Goal: Task Accomplishment & Management: Use online tool/utility

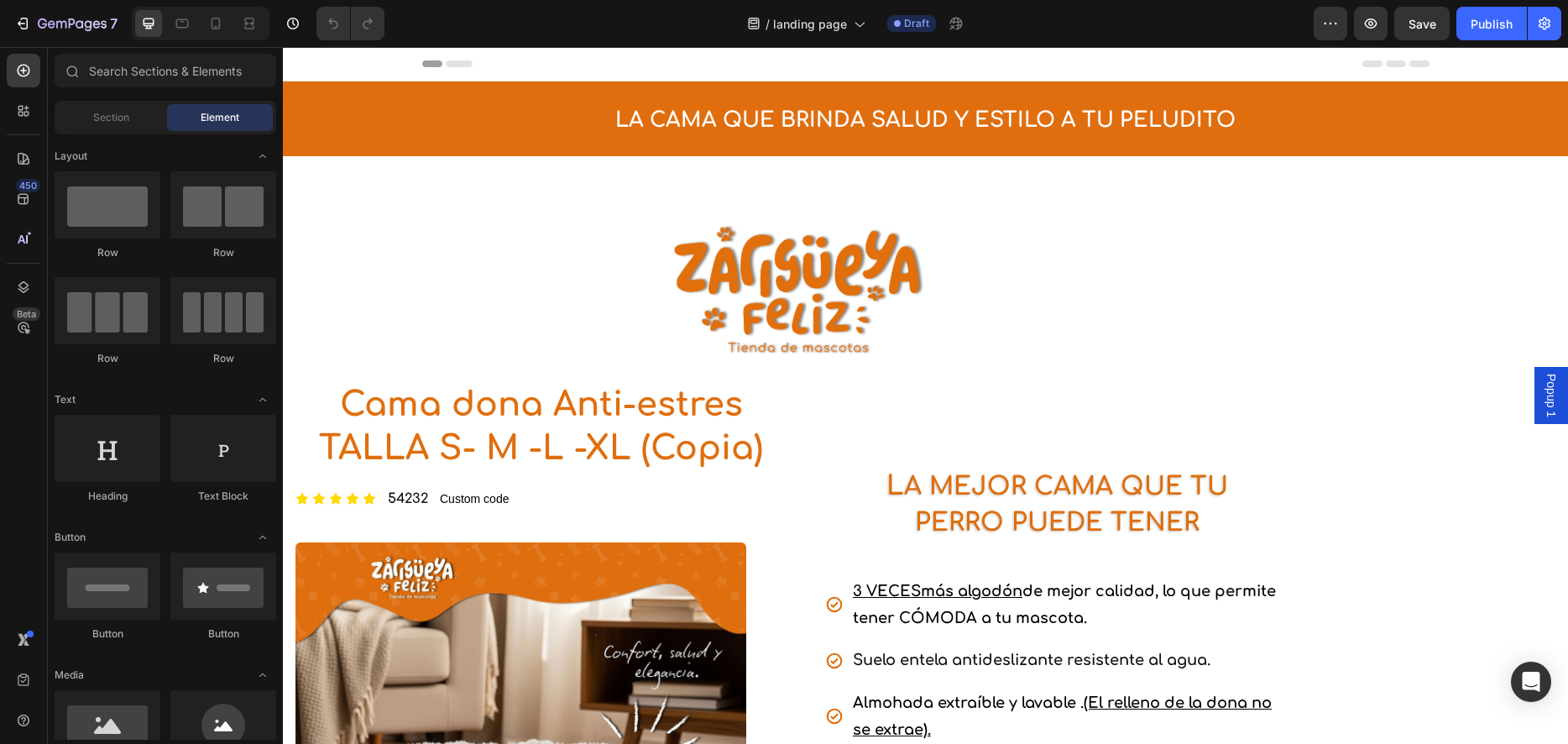
select select "TALLA S PEQUEÑA (60 CM) 165.000"
select select "GRIS CLARO"
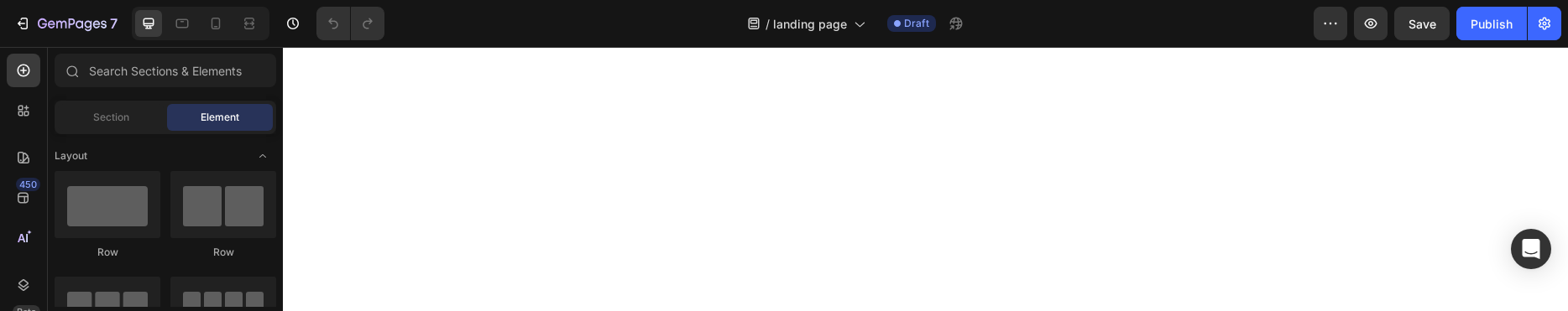
select select "TALLA S PEQUEÑA (60 CM) 165.000"
select select "GRIS CLARO"
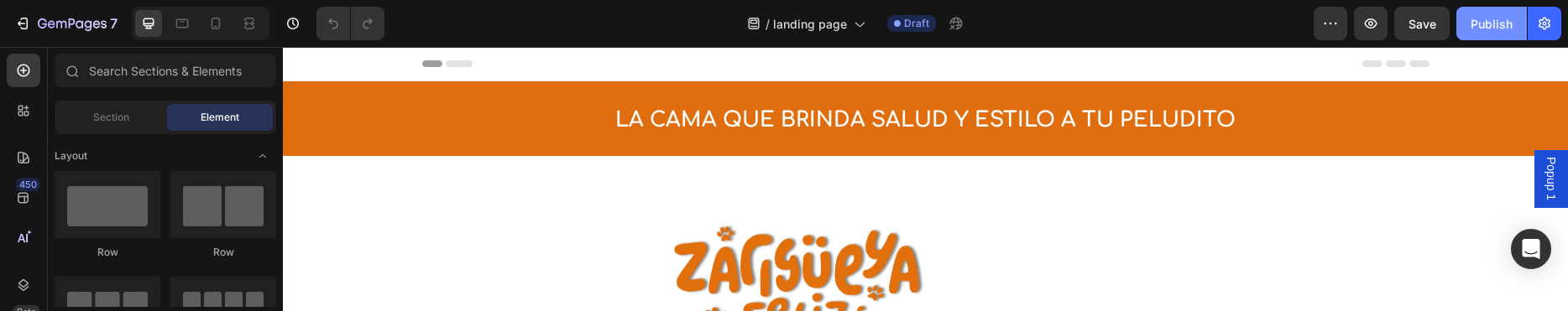
click at [1486, 22] on div "Publish" at bounding box center [1492, 24] width 42 height 18
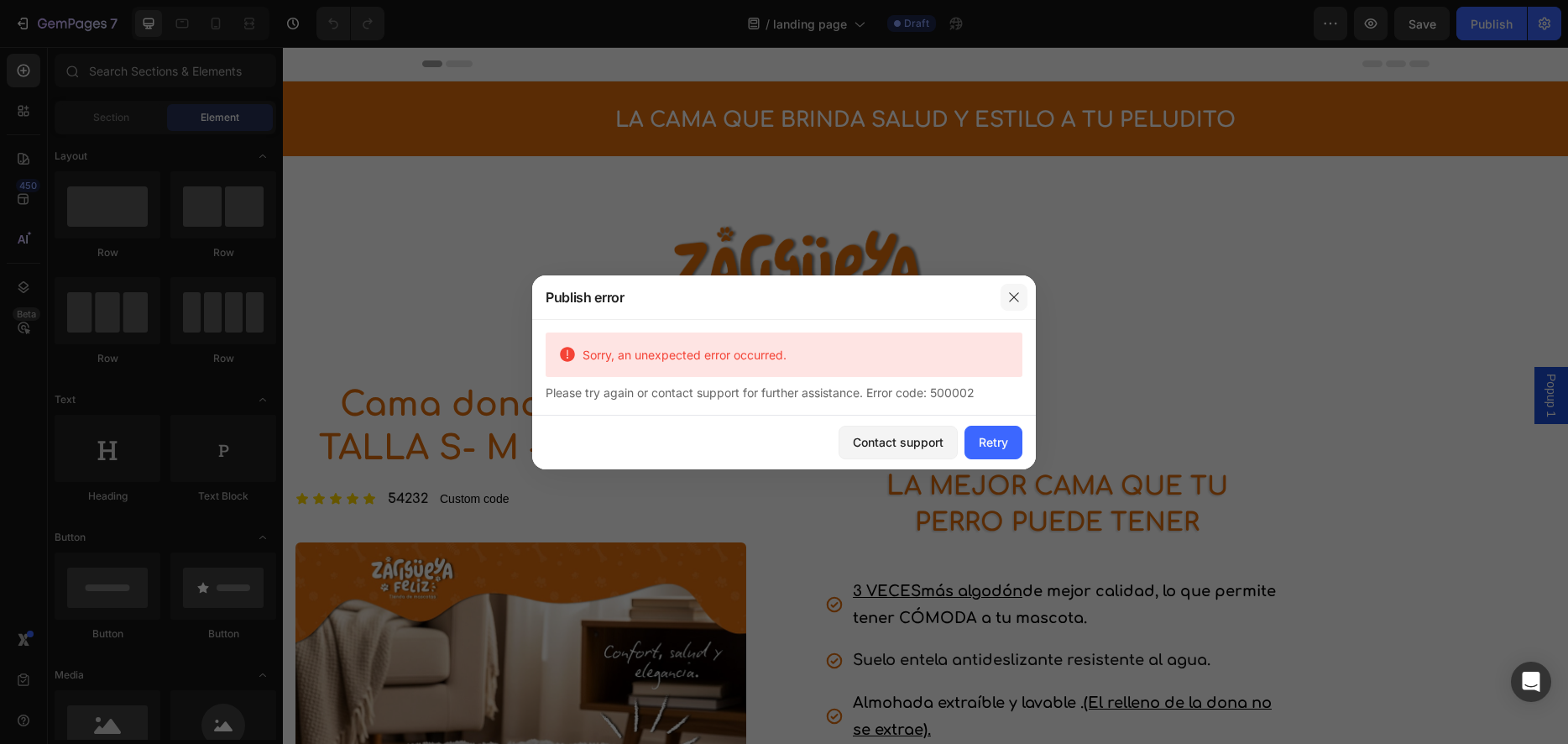
click at [1018, 302] on icon "button" at bounding box center [1015, 297] width 13 height 13
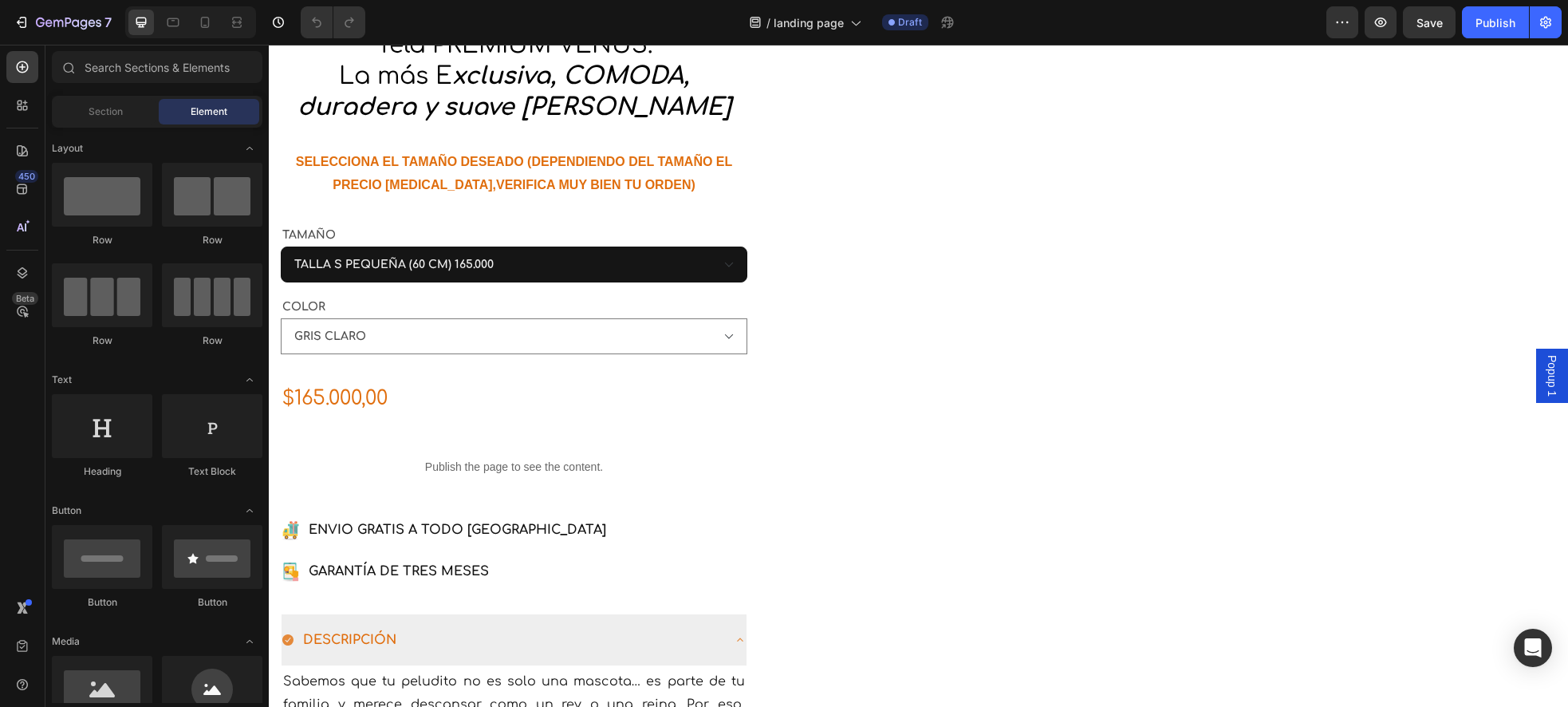
scroll to position [956, 0]
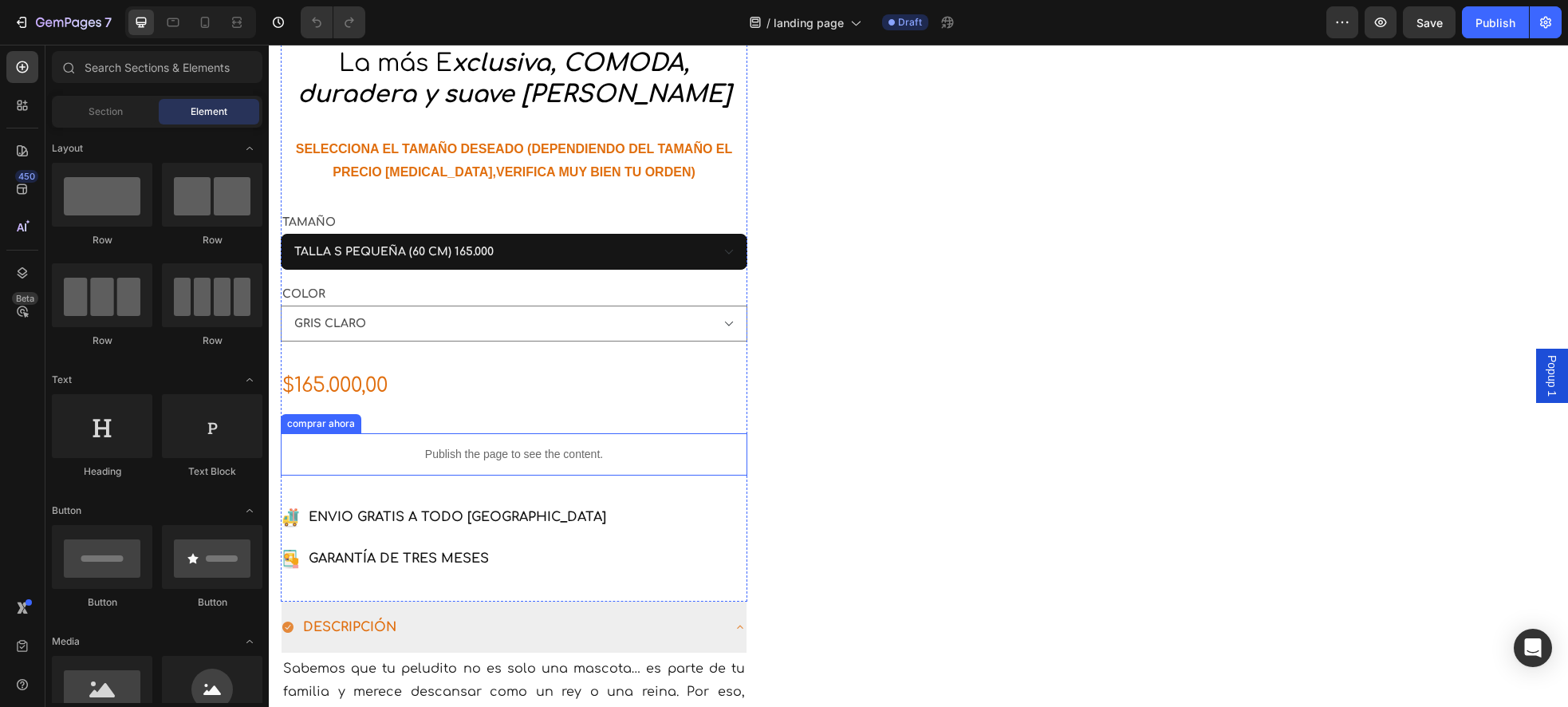
click at [653, 295] on div "Publish the page to see the content." at bounding box center [513, 454] width 467 height 42
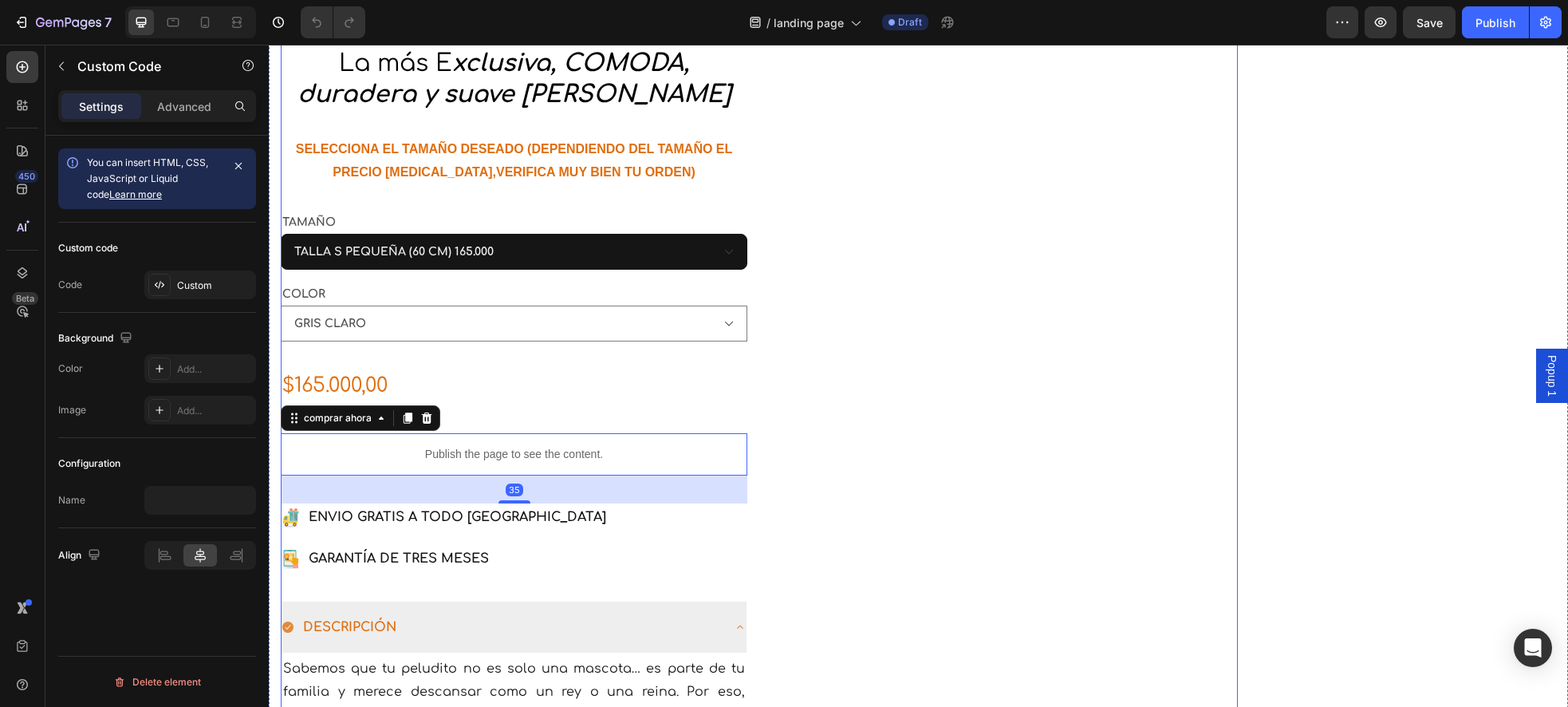
click at [818, 295] on div "Heading L A MEJOR CAMA QUE TU PERRO PUEDE TENER Heading Row 3 VECES más algodón…" at bounding box center [1004, 291] width 467 height 1770
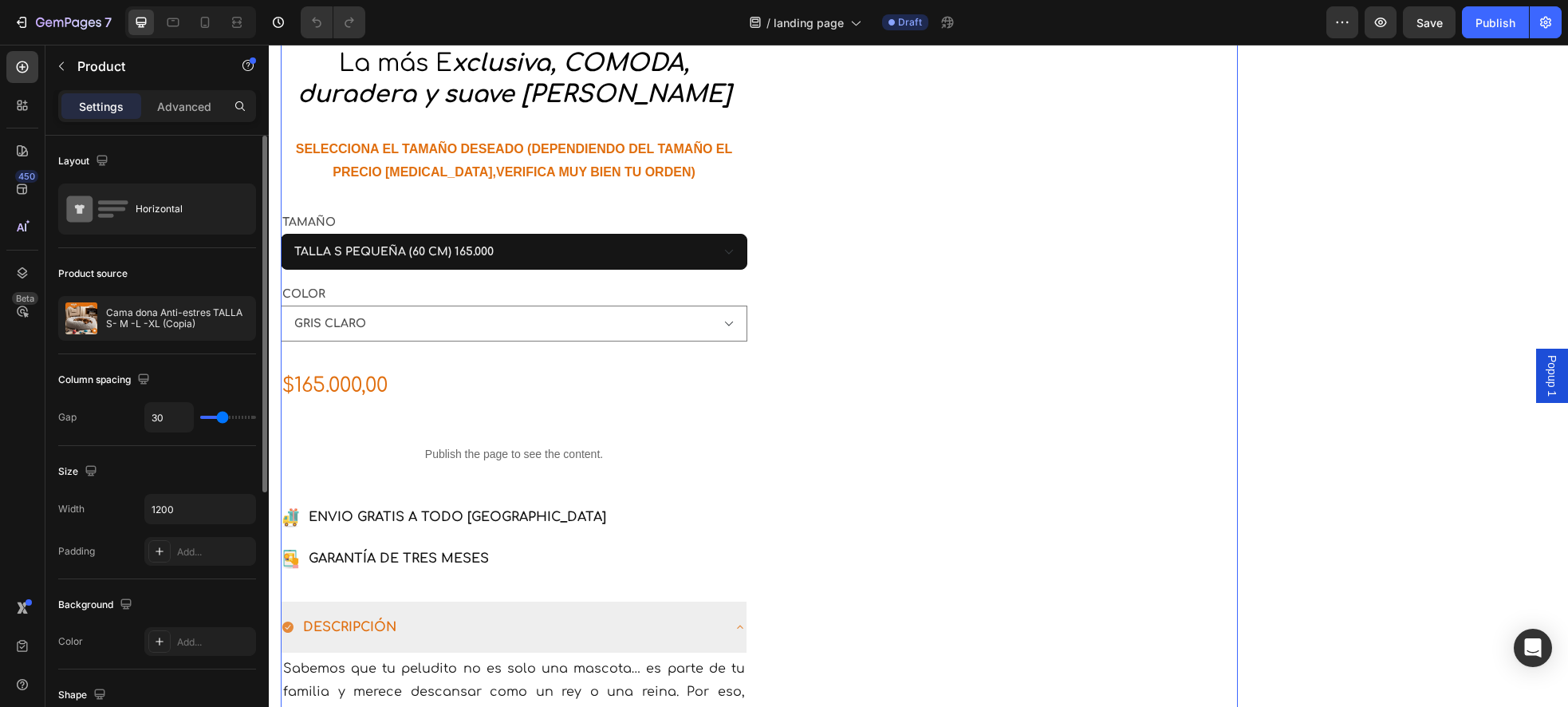
scroll to position [462, 0]
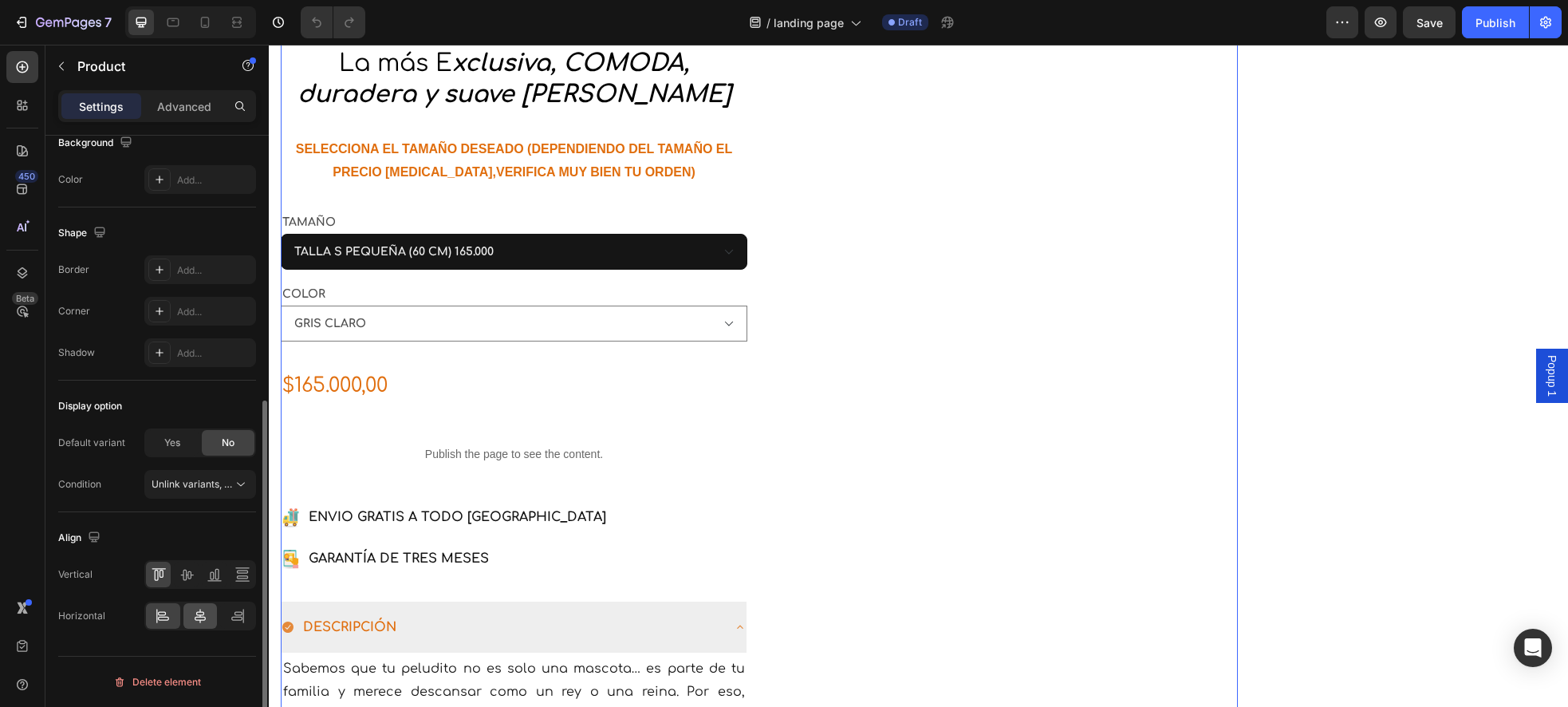
click at [195, 295] on icon at bounding box center [201, 616] width 16 height 16
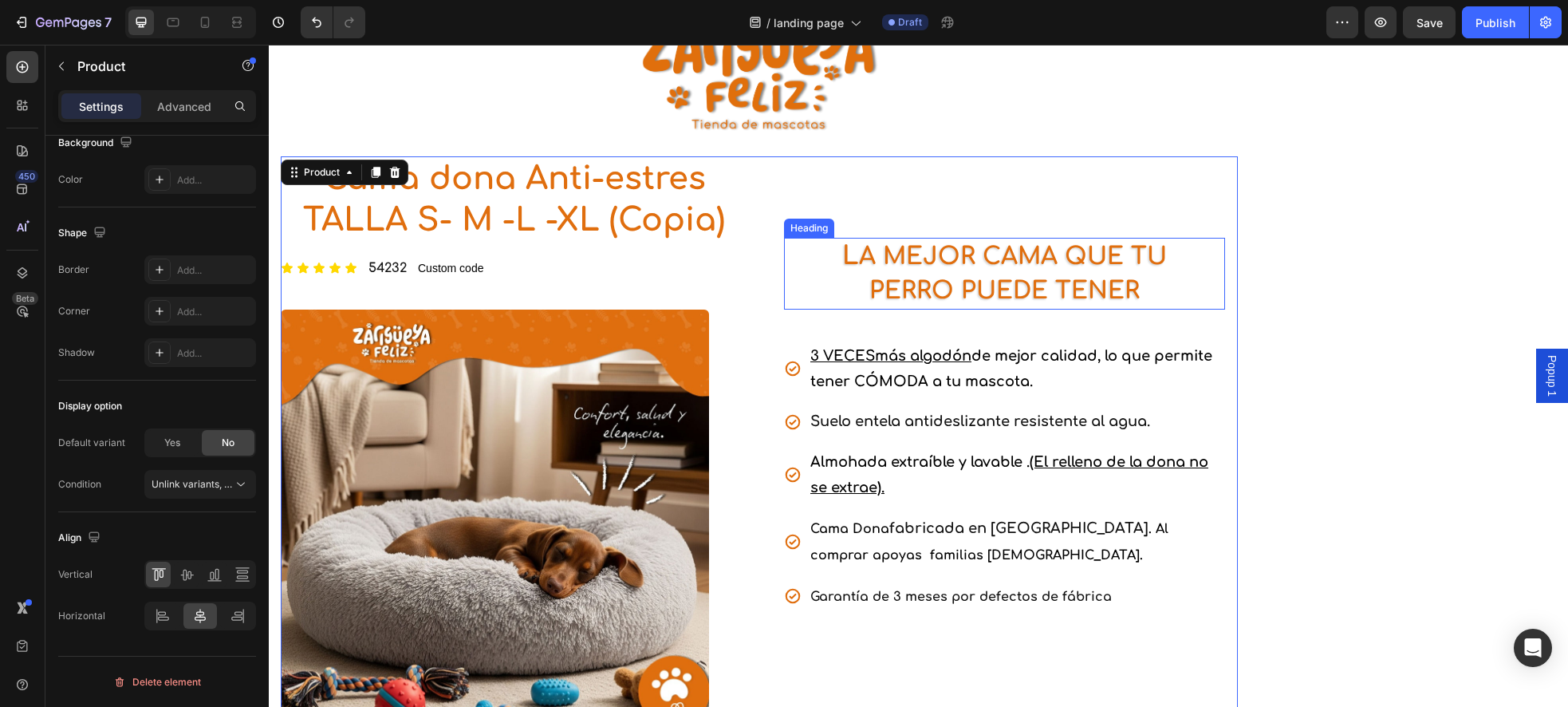
scroll to position [0, 0]
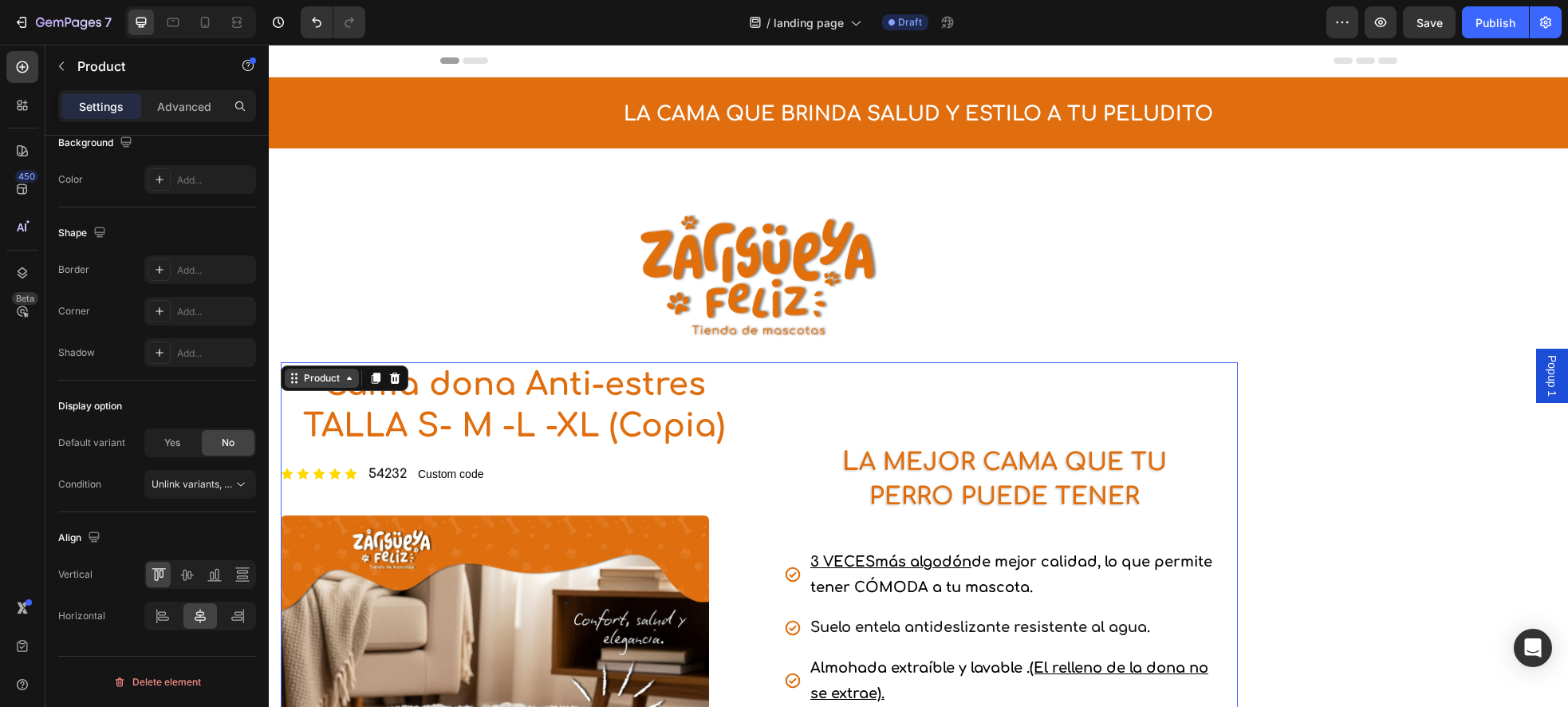
click at [321, 295] on div "Product" at bounding box center [321, 378] width 42 height 14
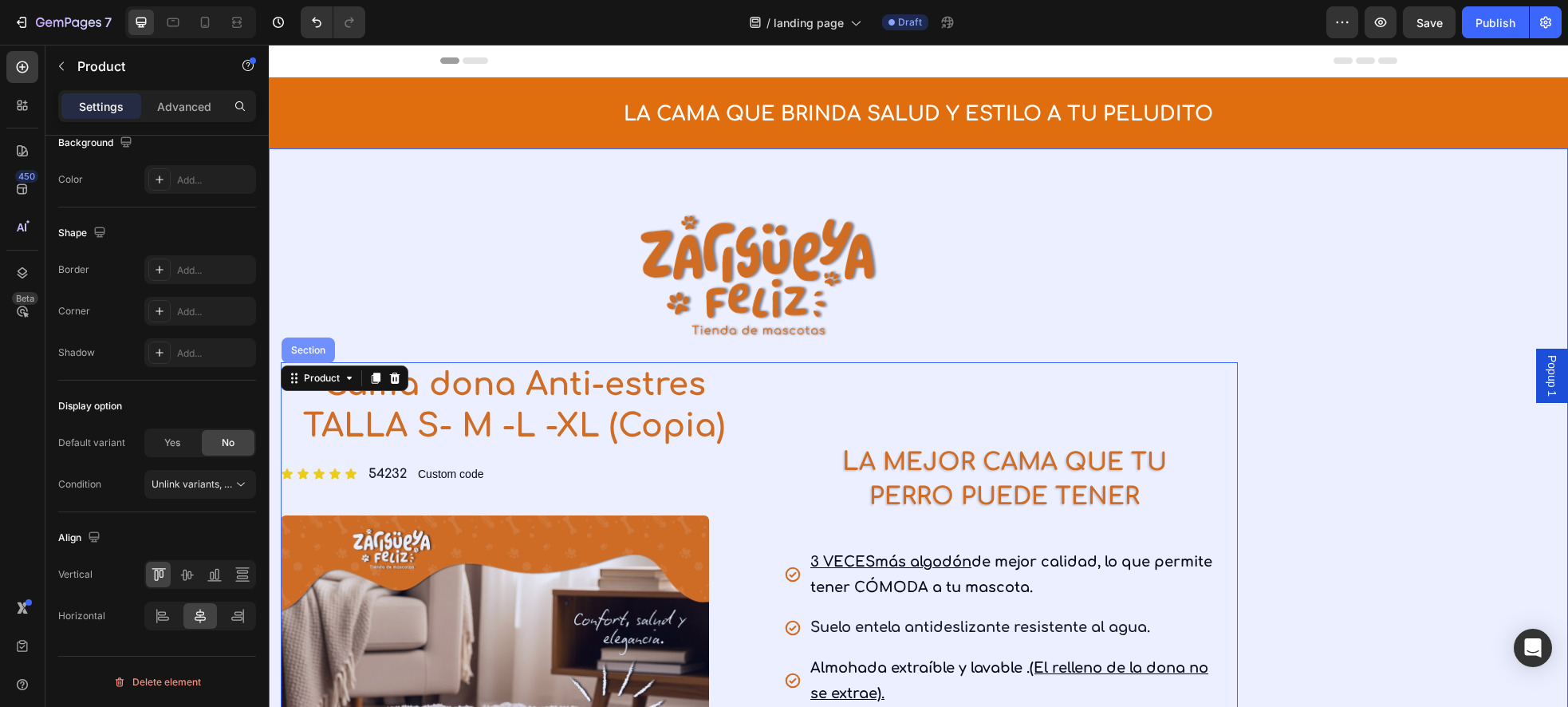
click at [316, 295] on div "Section" at bounding box center [307, 350] width 40 height 10
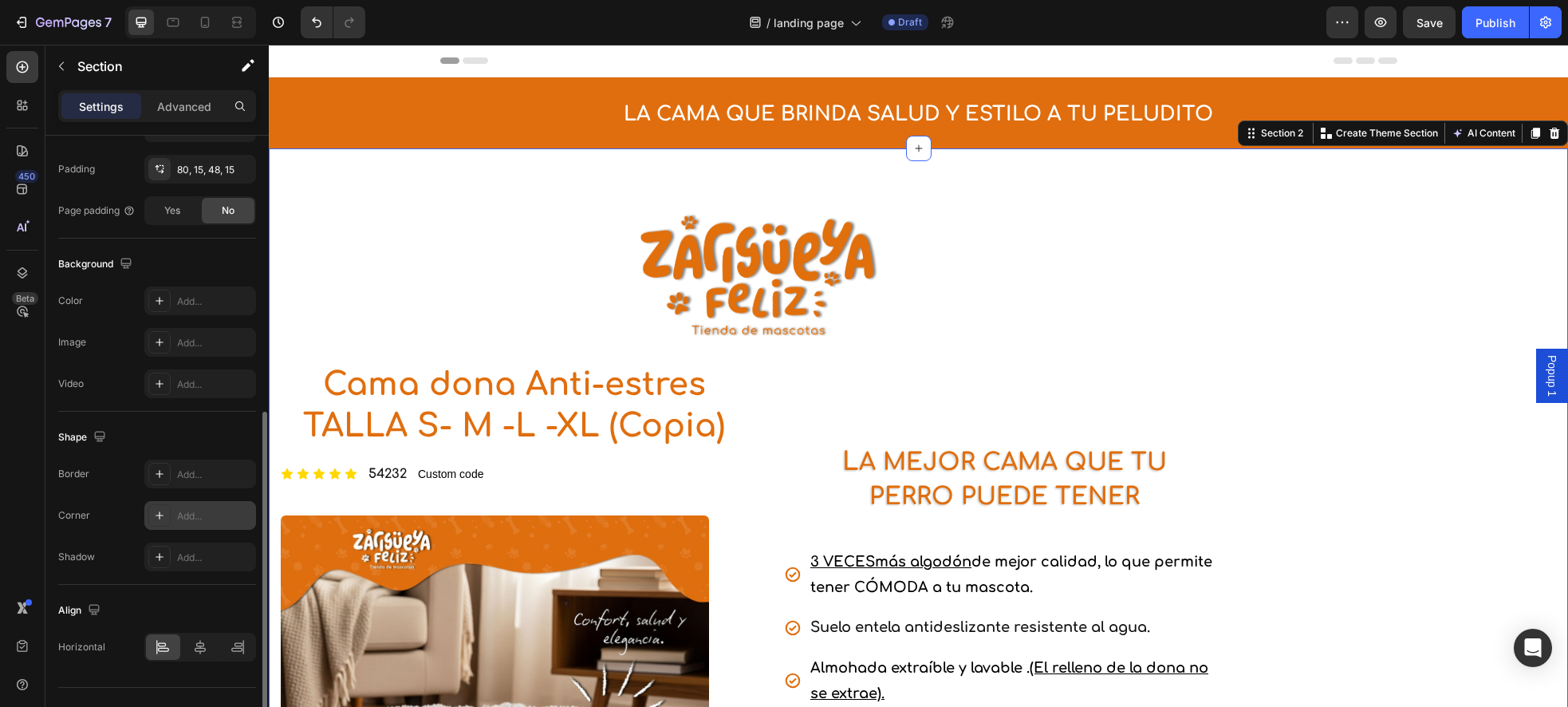
scroll to position [405, 0]
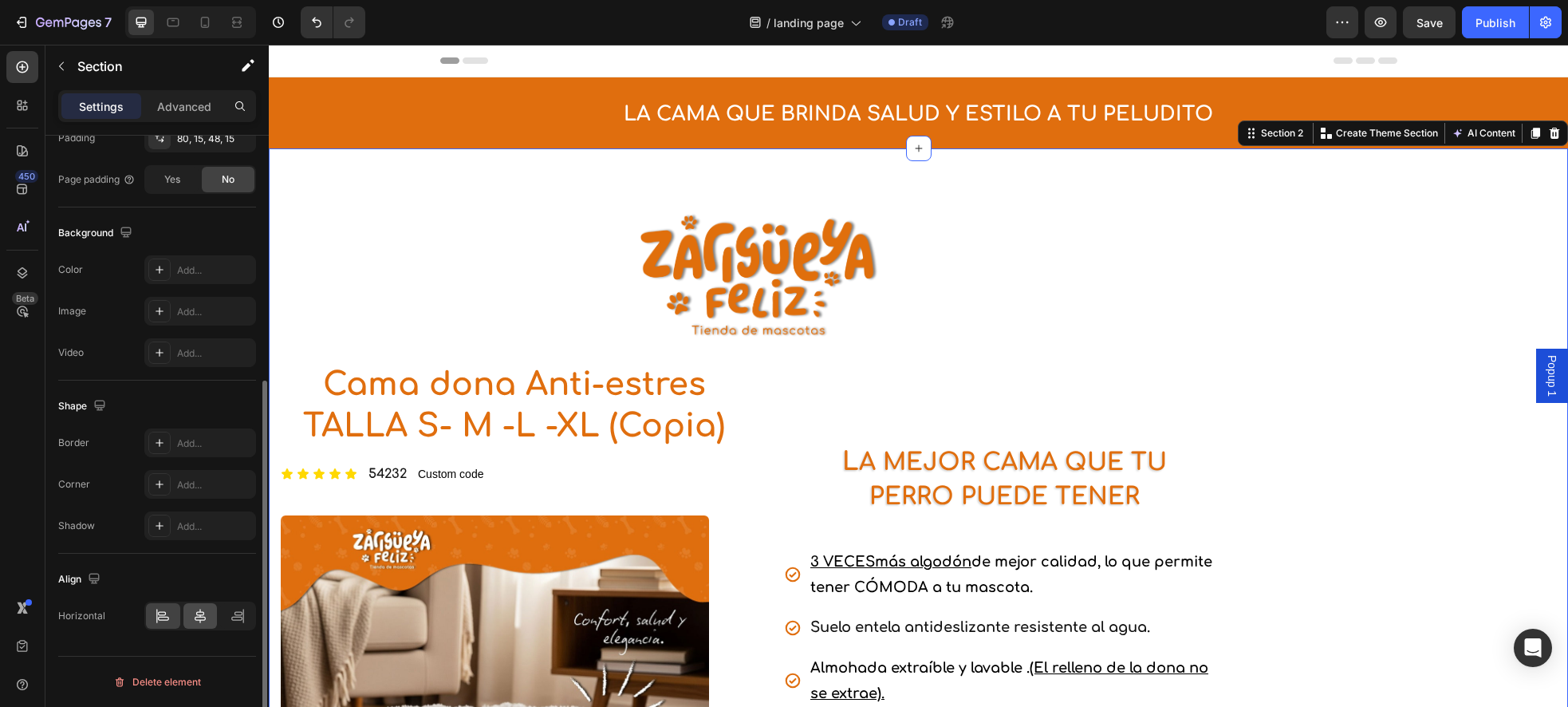
drag, startPoint x: 203, startPoint y: 630, endPoint x: 200, endPoint y: 623, distance: 7.6
click at [202, 295] on div "Align Horizontal" at bounding box center [157, 599] width 198 height 90
click at [201, 295] on icon at bounding box center [201, 616] width 16 height 16
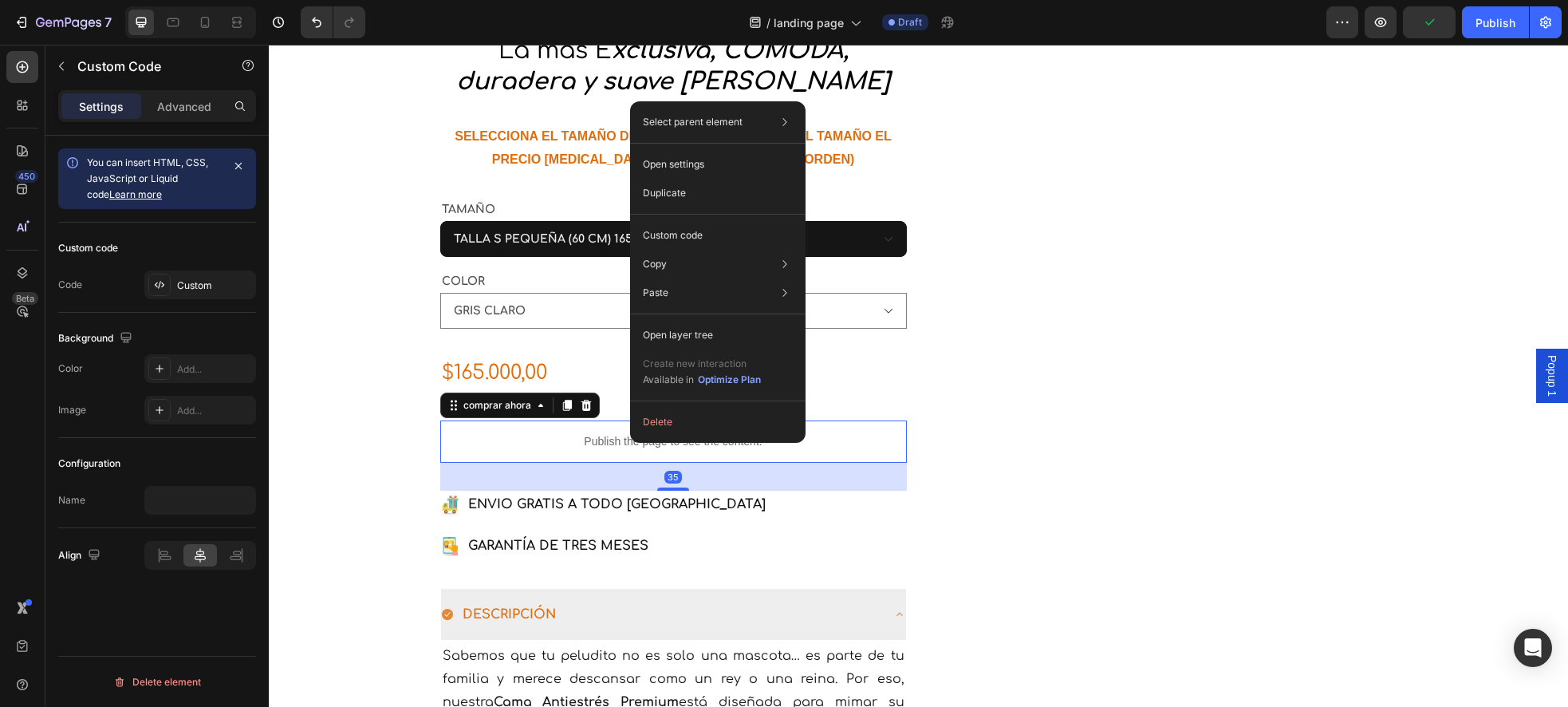
scroll to position [0, 0]
click at [687, 242] on p "Custom code" at bounding box center [673, 236] width 60 height 14
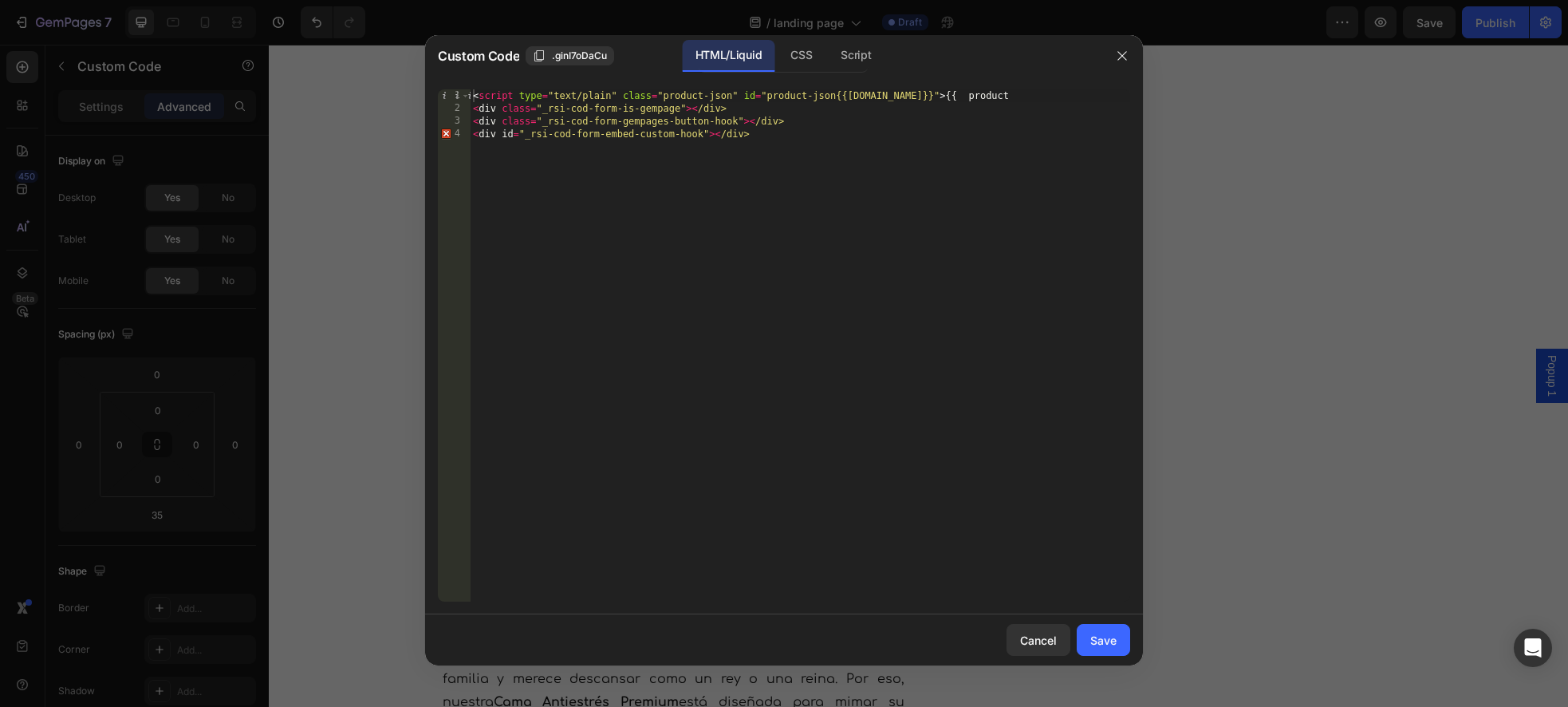
click at [957, 101] on div "< script type = "text/plain" class = "product-json" id = "product-json{{product…" at bounding box center [799, 358] width 660 height 538
click at [944, 101] on div "< script type = "text/plain" class = "product-json" id = "product-json{{product…" at bounding box center [799, 358] width 660 height 538
click at [933, 102] on div "< script type = "text/plain" class = "product-json" id = "product-json{{product…" at bounding box center [799, 358] width 660 height 538
drag, startPoint x: 924, startPoint y: 98, endPoint x: 938, endPoint y: 99, distance: 14.0
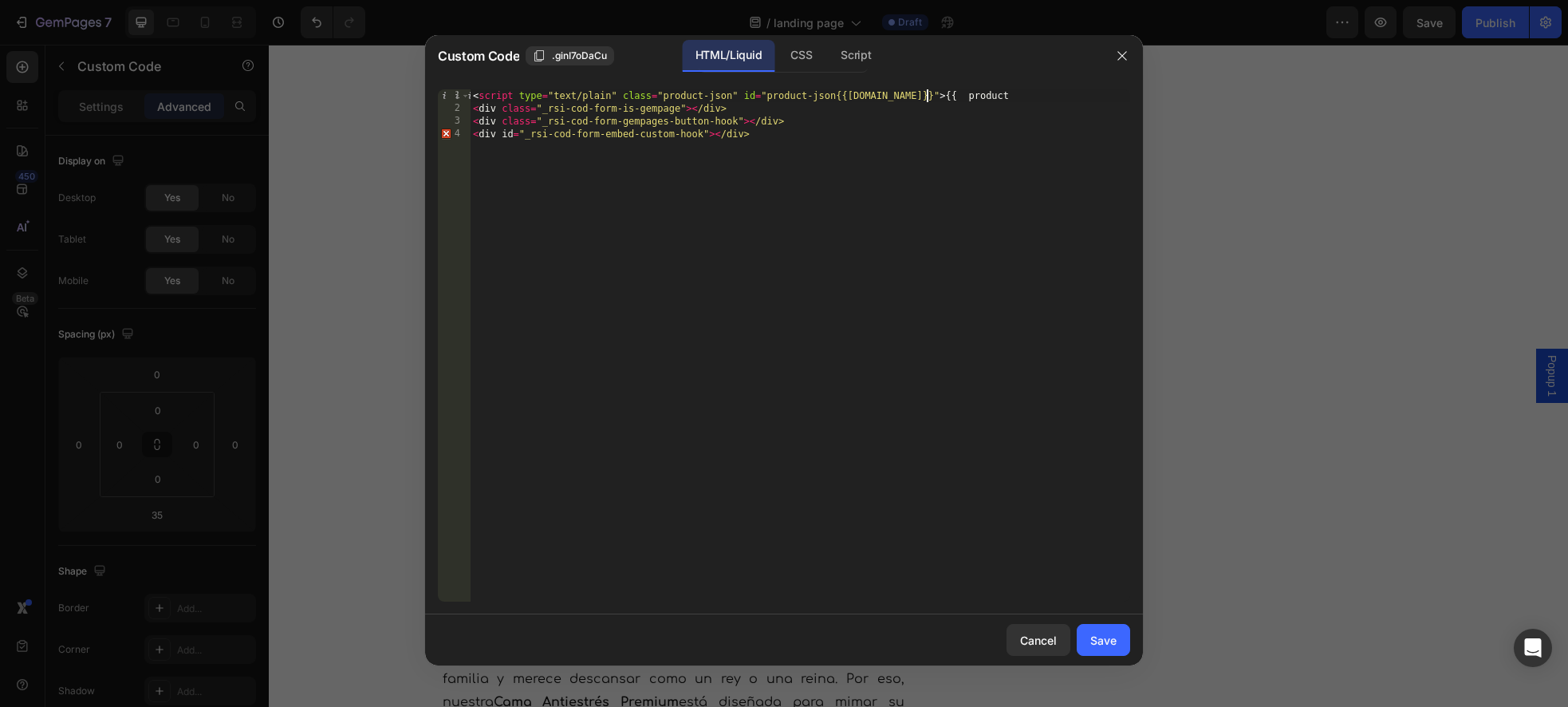
click at [924, 98] on div "< script type = "text/plain" class = "product-json" id = "product-json{{product…" at bounding box center [799, 358] width 660 height 538
drag, startPoint x: 1032, startPoint y: 99, endPoint x: 440, endPoint y: 99, distance: 592.0
click at [433, 96] on div "<script type="text/plain" class="product-json" id="product-json{{product.id}}">…" at bounding box center [784, 345] width 717 height 538
click at [556, 109] on div "< script type = "text/plain" class = "product-json" id = "product-json{{product…" at bounding box center [799, 358] width 660 height 538
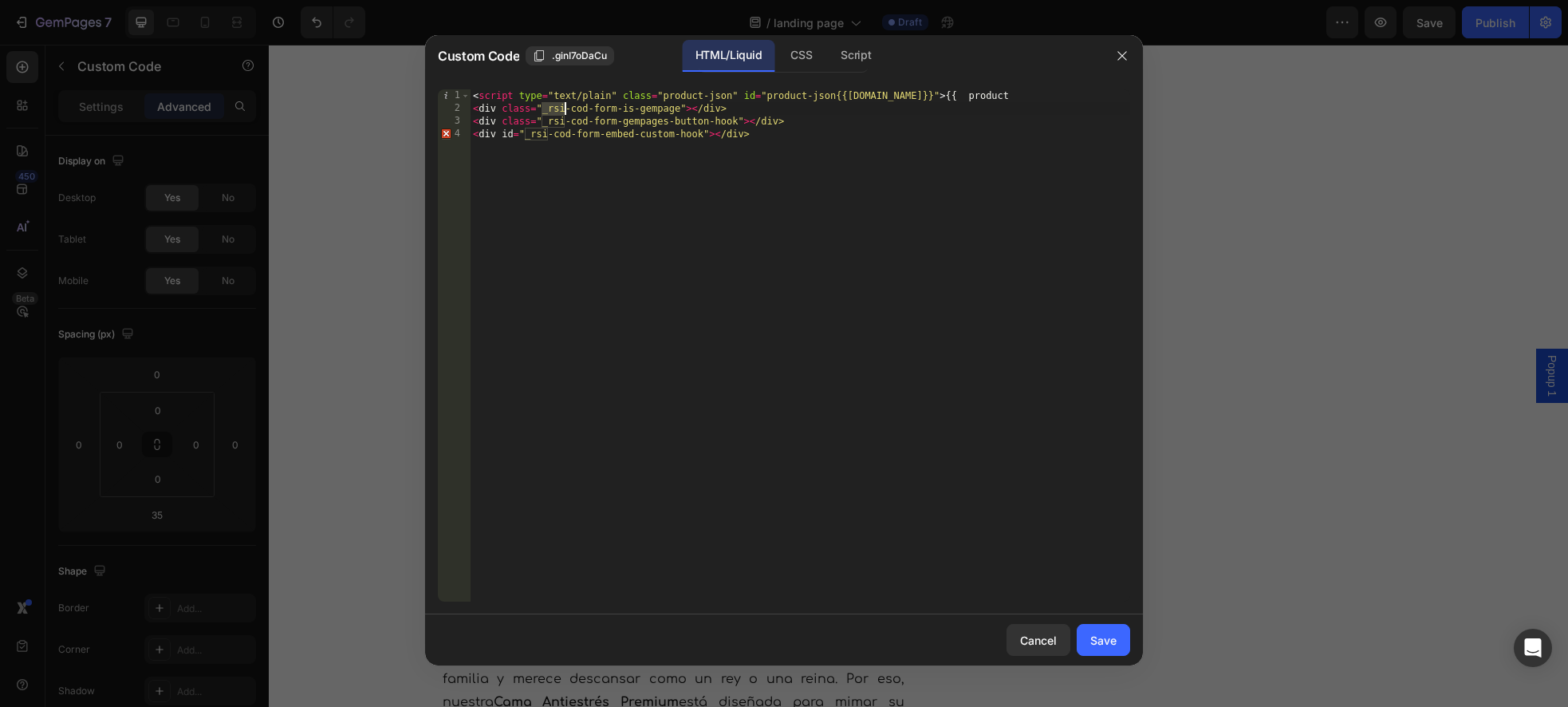
click at [564, 108] on div "< script type = "text/plain" class = "product-json" id = "product-json{{product…" at bounding box center [799, 358] width 660 height 538
click at [553, 107] on div "< script type = "text/plain" class = "product-json" id = "product-json{{product…" at bounding box center [799, 358] width 660 height 538
drag, startPoint x: 549, startPoint y: 106, endPoint x: 679, endPoint y: 104, distance: 130.0
click at [679, 104] on div "< script type = "text/plain" class = "product-json" id = "product-json{{product…" at bounding box center [799, 358] width 660 height 538
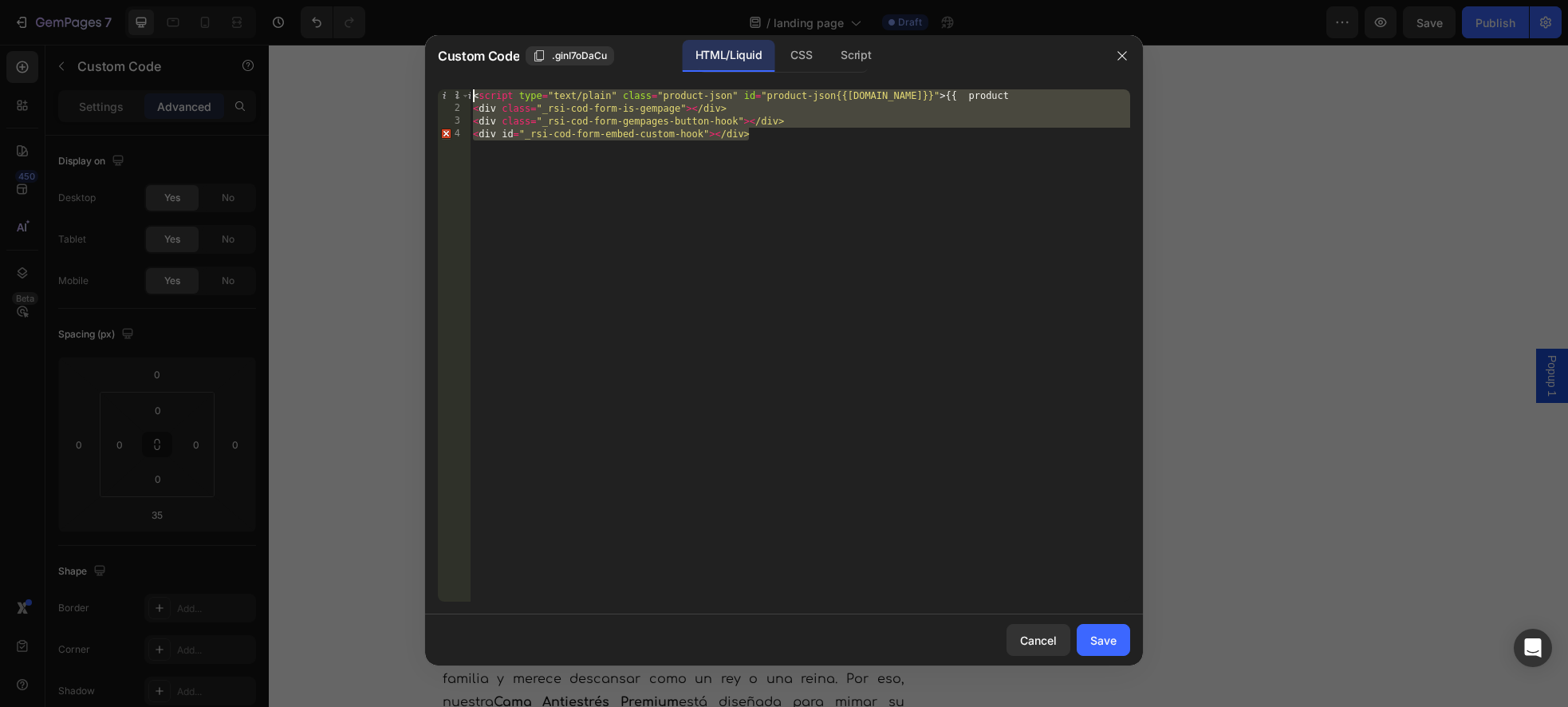
drag, startPoint x: 775, startPoint y: 131, endPoint x: 398, endPoint y: 99, distance: 378.4
click at [394, 100] on div "Custom Code .ginI7oDaCu HTML/Liquid CSS Script <div class="_rsi-cod-form-is-gem…" at bounding box center [784, 353] width 1568 height 707
click at [1023, 101] on div "< script type = "text/plain" class = "product-json" id = "product-json{{product…" at bounding box center [799, 358] width 660 height 538
drag, startPoint x: 780, startPoint y: 134, endPoint x: 311, endPoint y: 91, distance: 471.0
click at [312, 91] on div "Custom Code .ginI7oDaCu HTML/Liquid CSS Script <script type="text/plain" class=…" at bounding box center [784, 353] width 1568 height 707
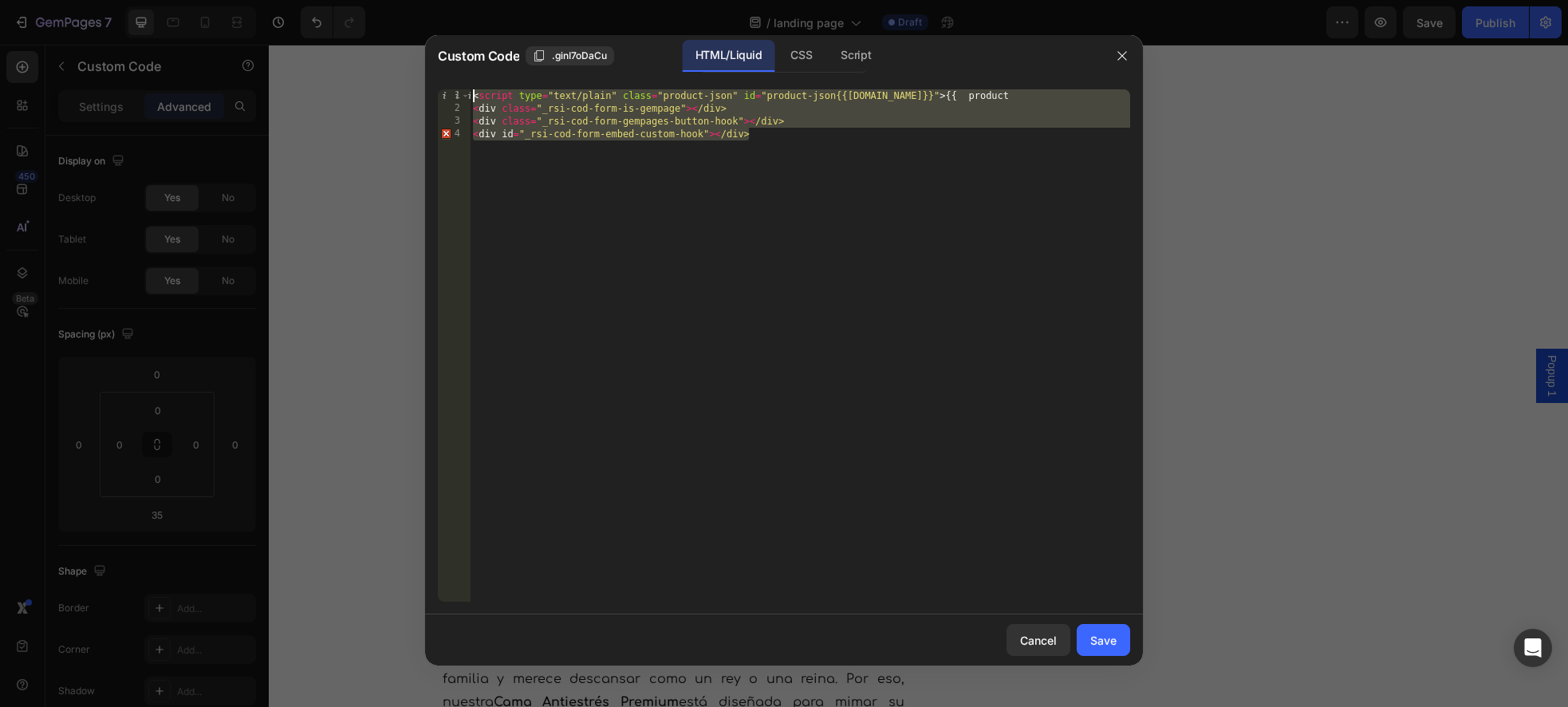
type textarea "<script type="text/plain" class="product-json" id="product-json{{product.id}}">…"
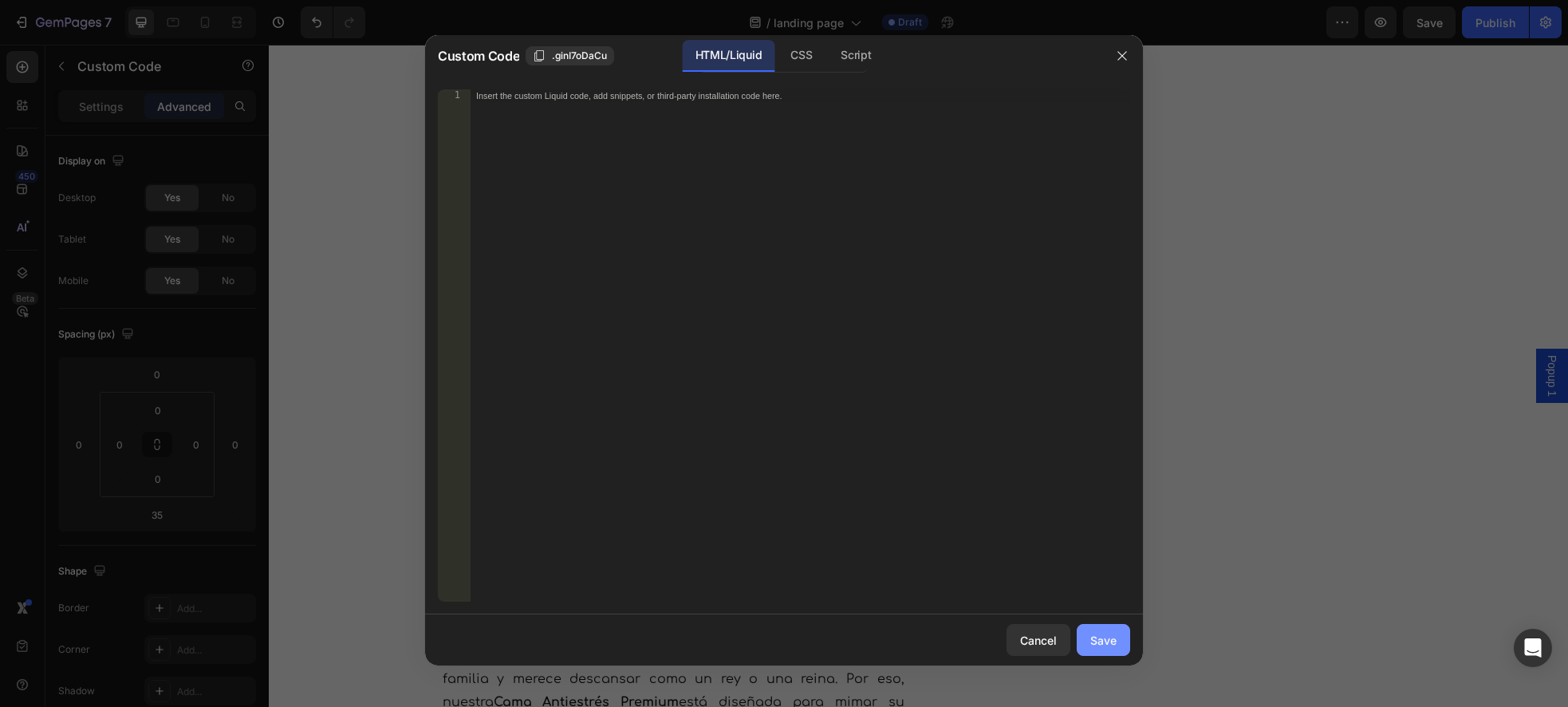
click at [1110, 295] on div "Save" at bounding box center [1102, 640] width 26 height 17
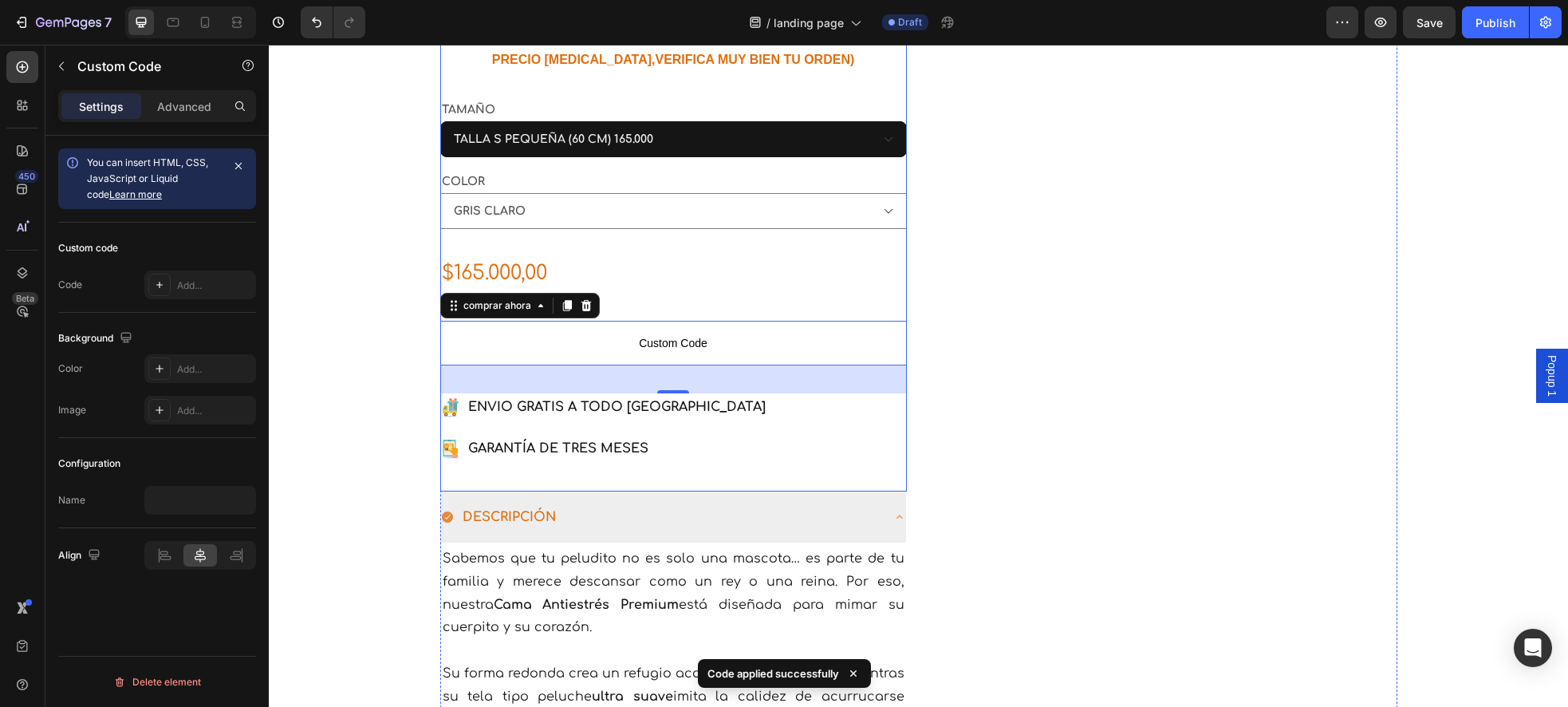
scroll to position [1069, 0]
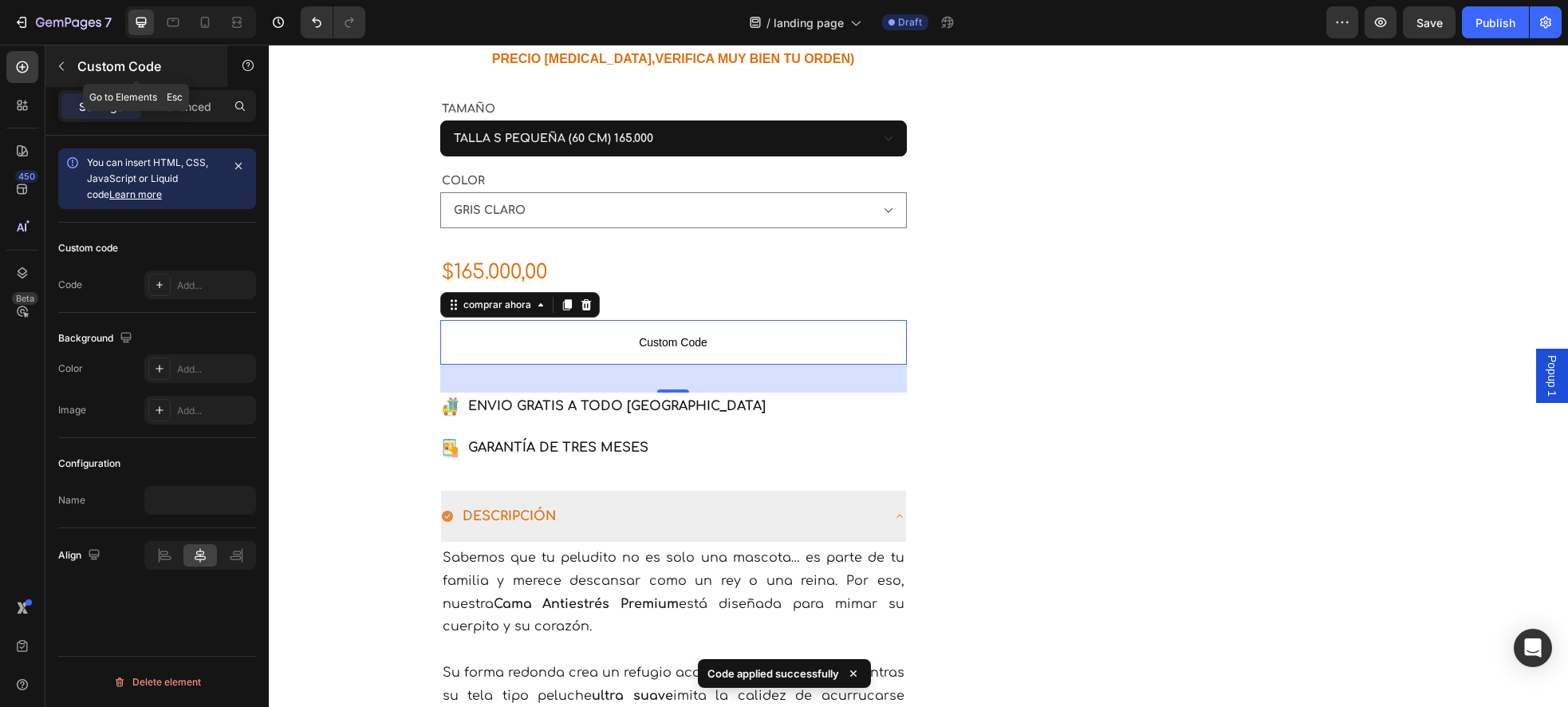
click at [56, 71] on icon "button" at bounding box center [61, 66] width 13 height 13
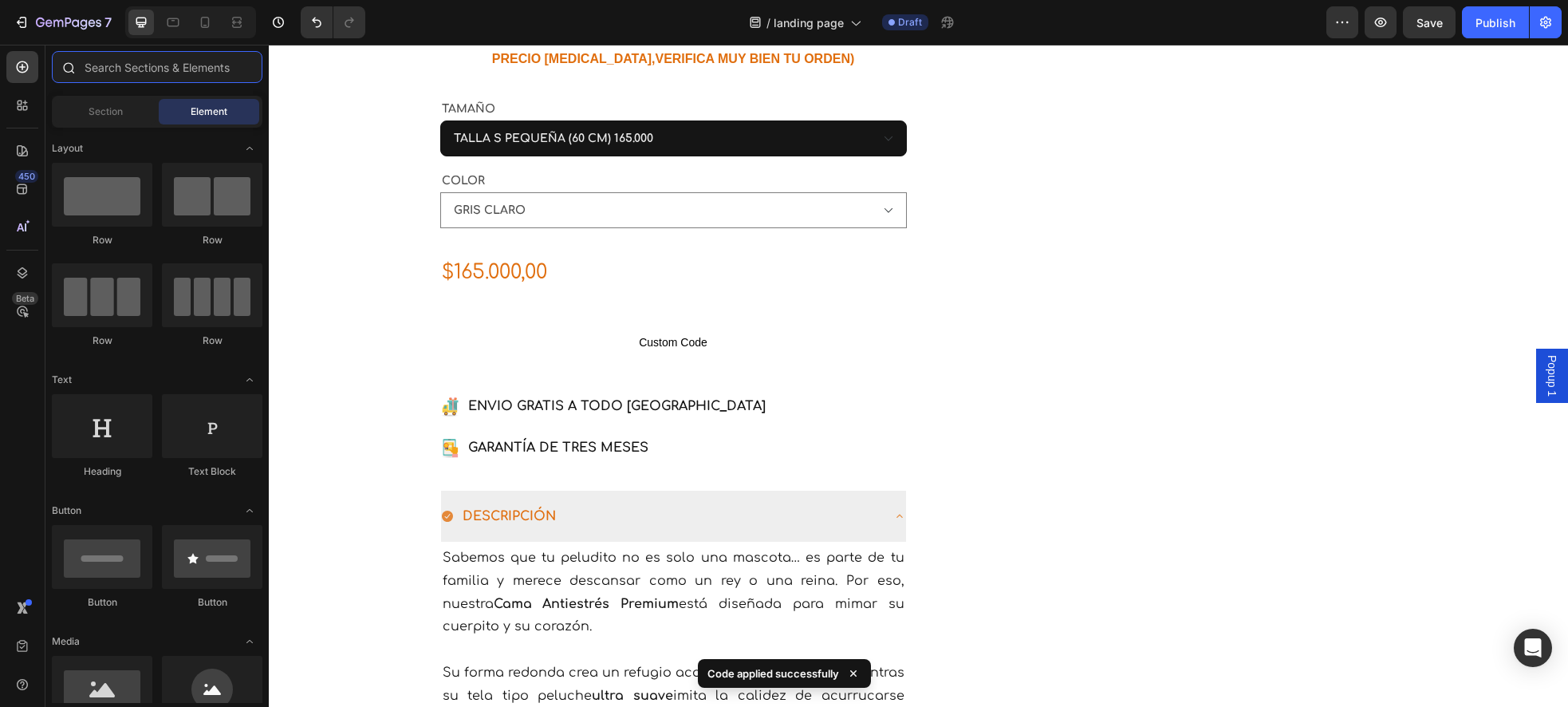
click at [120, 66] on input "text" at bounding box center [157, 67] width 210 height 32
type input "r"
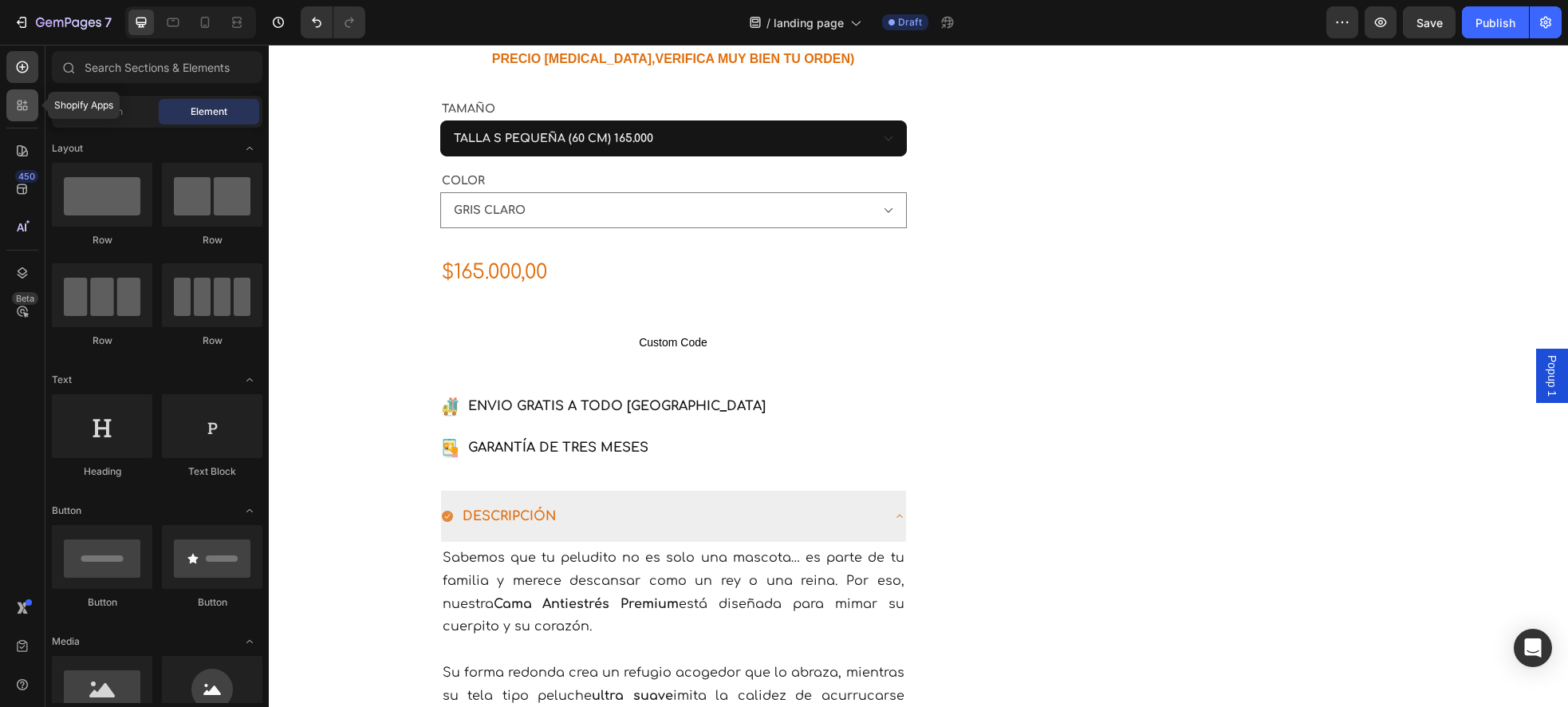
click at [19, 109] on icon at bounding box center [20, 108] width 4 height 4
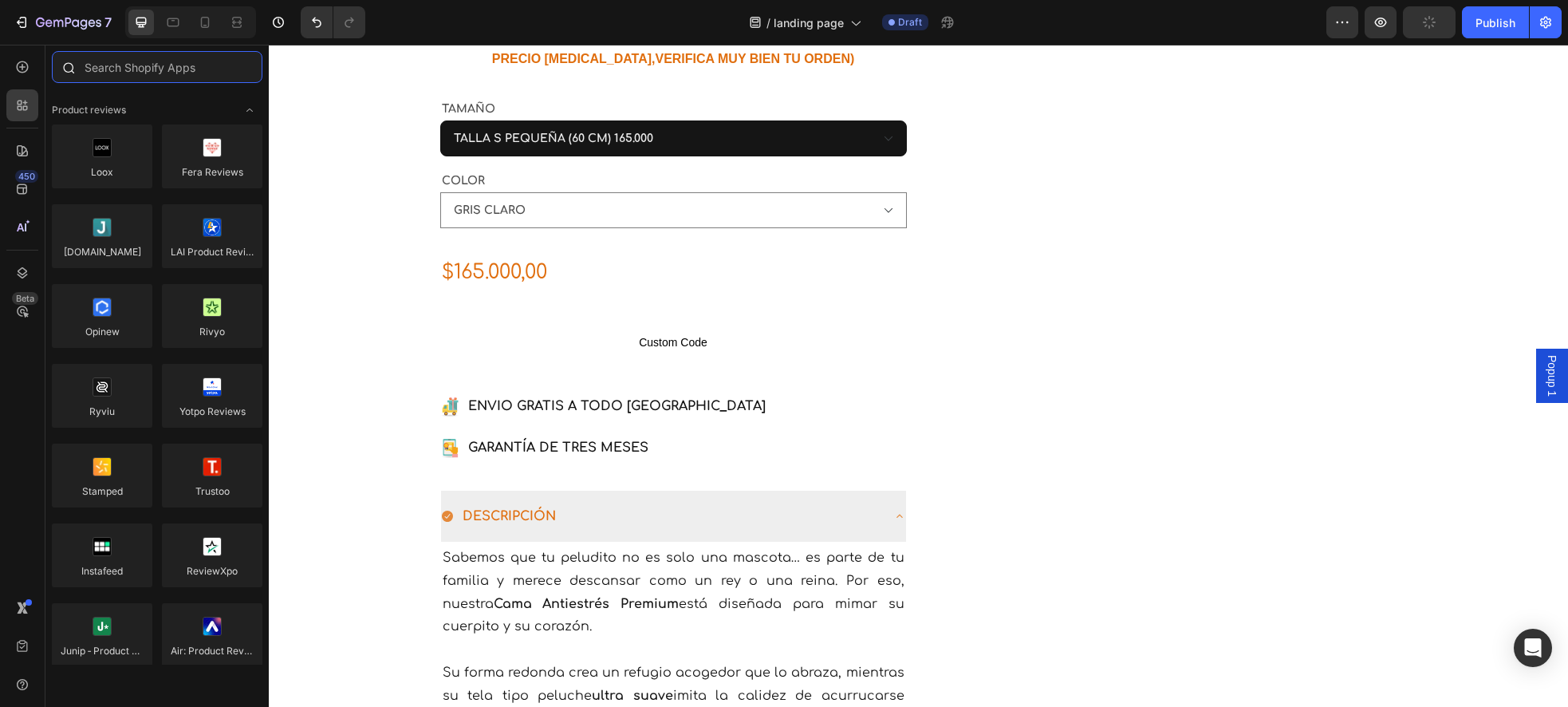
click at [135, 63] on input "text" at bounding box center [157, 67] width 210 height 32
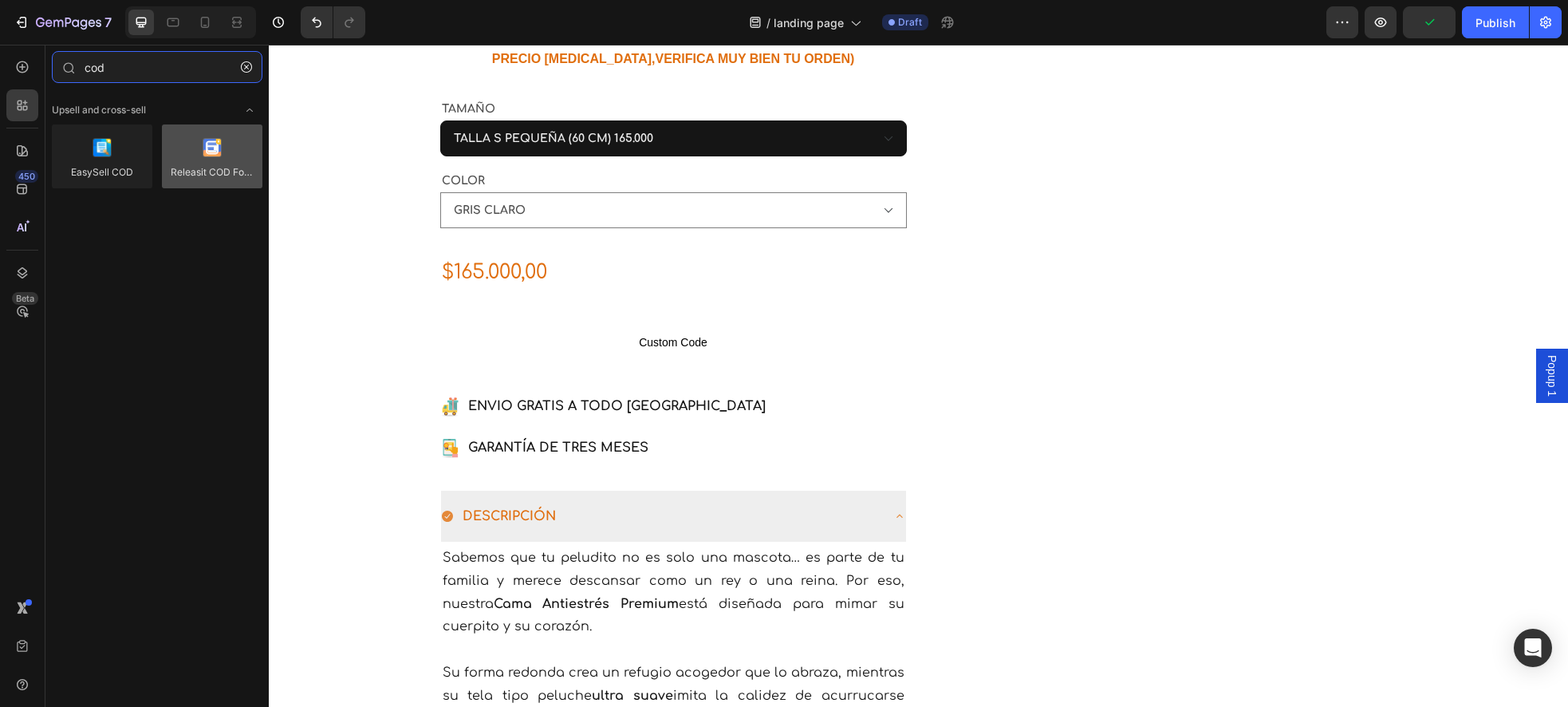
type input "cod"
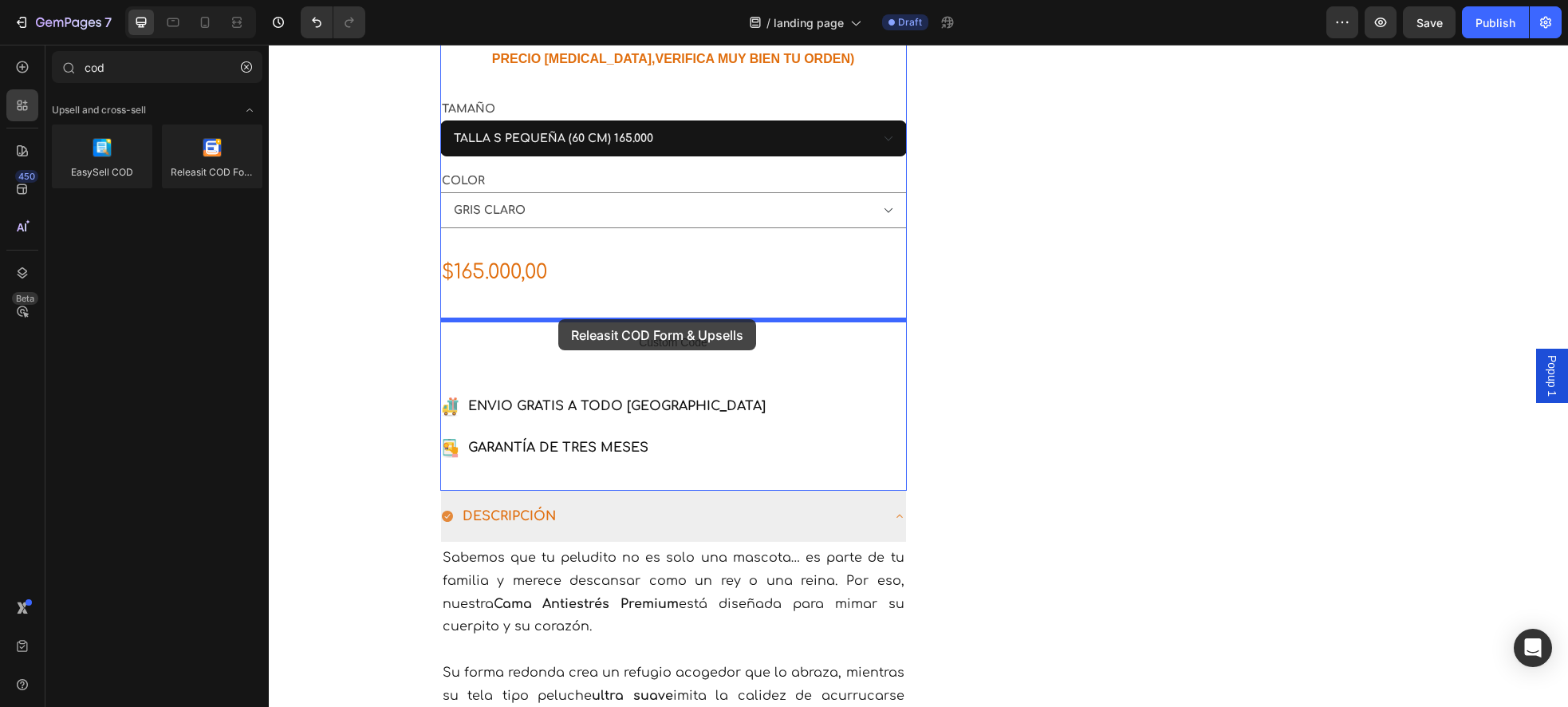
drag, startPoint x: 483, startPoint y: 208, endPoint x: 553, endPoint y: 318, distance: 130.4
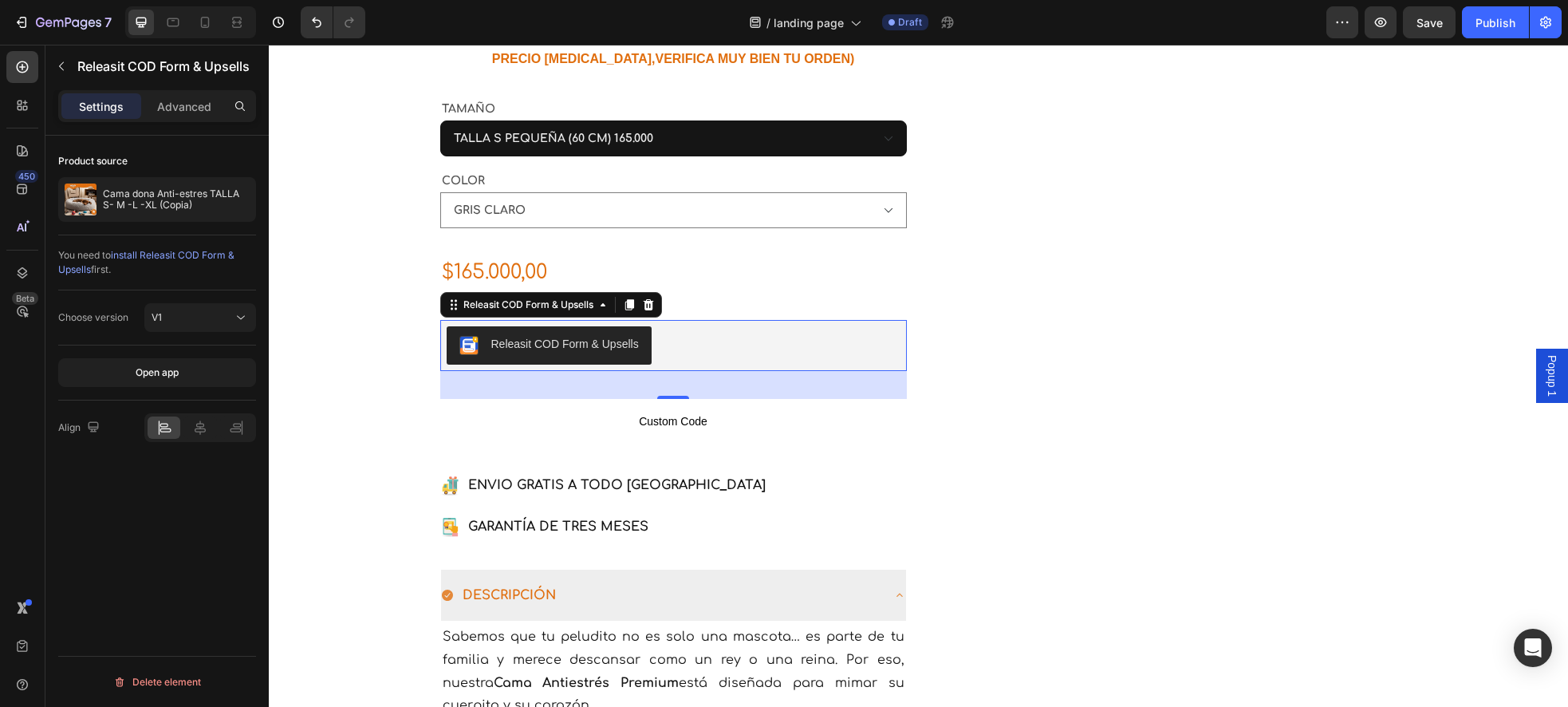
click at [697, 295] on div "Releasit COD Form & Upsells" at bounding box center [673, 345] width 454 height 39
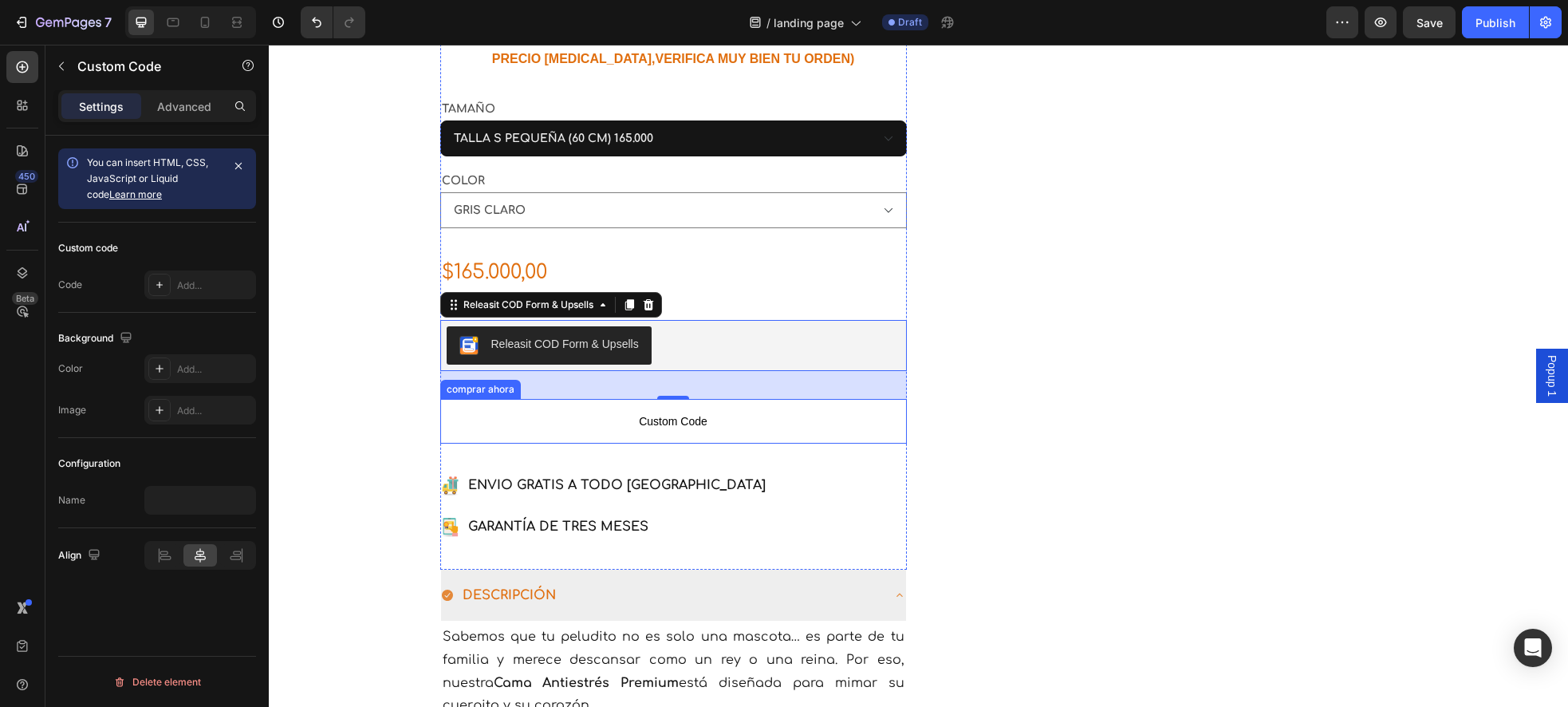
click at [616, 295] on p "Custom Code" at bounding box center [673, 421] width 467 height 45
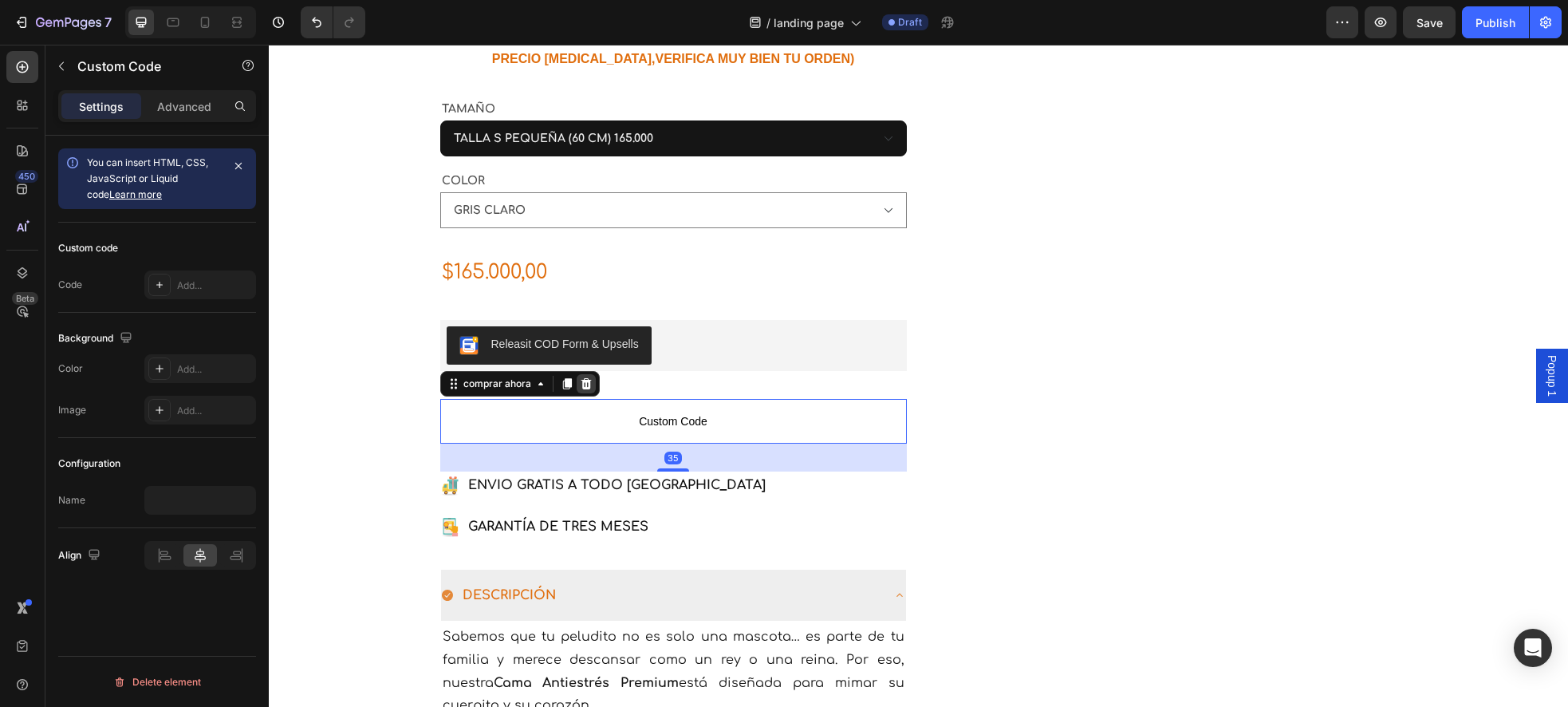
click at [585, 295] on icon at bounding box center [586, 384] width 11 height 11
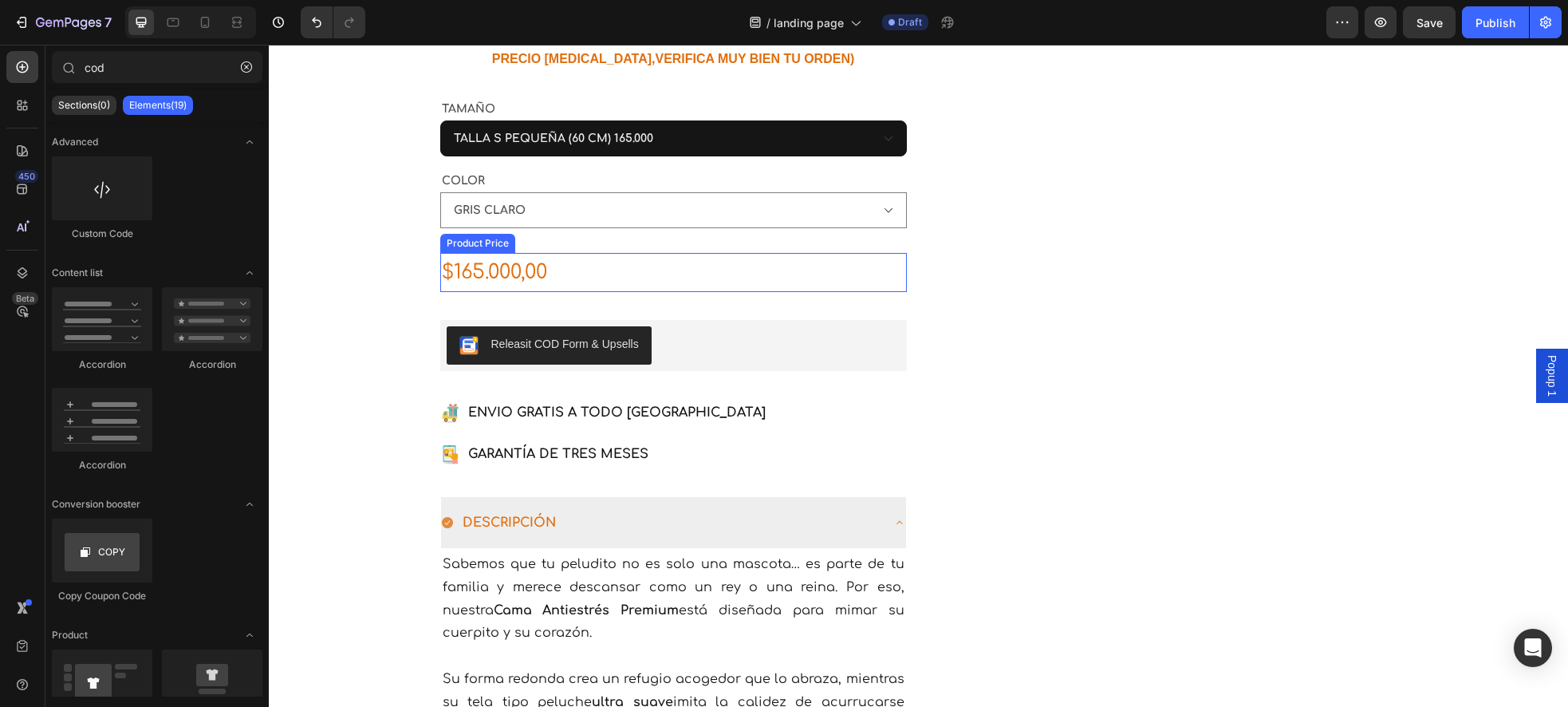
click at [643, 280] on div "$165.000,00" at bounding box center [673, 272] width 467 height 39
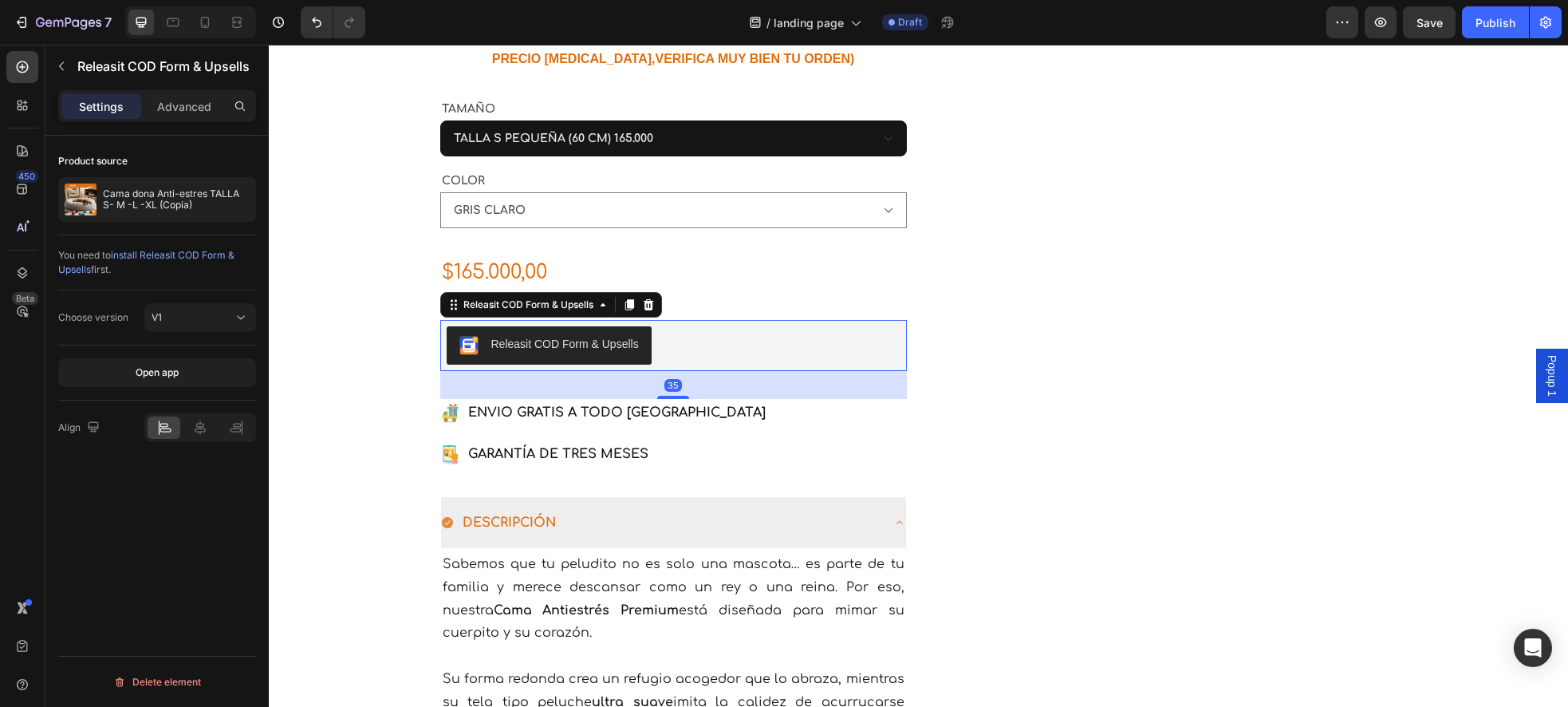
click at [708, 295] on div "Releasit COD Form & Upsells" at bounding box center [673, 345] width 454 height 39
click at [1476, 27] on div "Publish" at bounding box center [1495, 22] width 40 height 17
click at [514, 295] on div "Releasit COD Form & Upsells" at bounding box center [528, 305] width 136 height 14
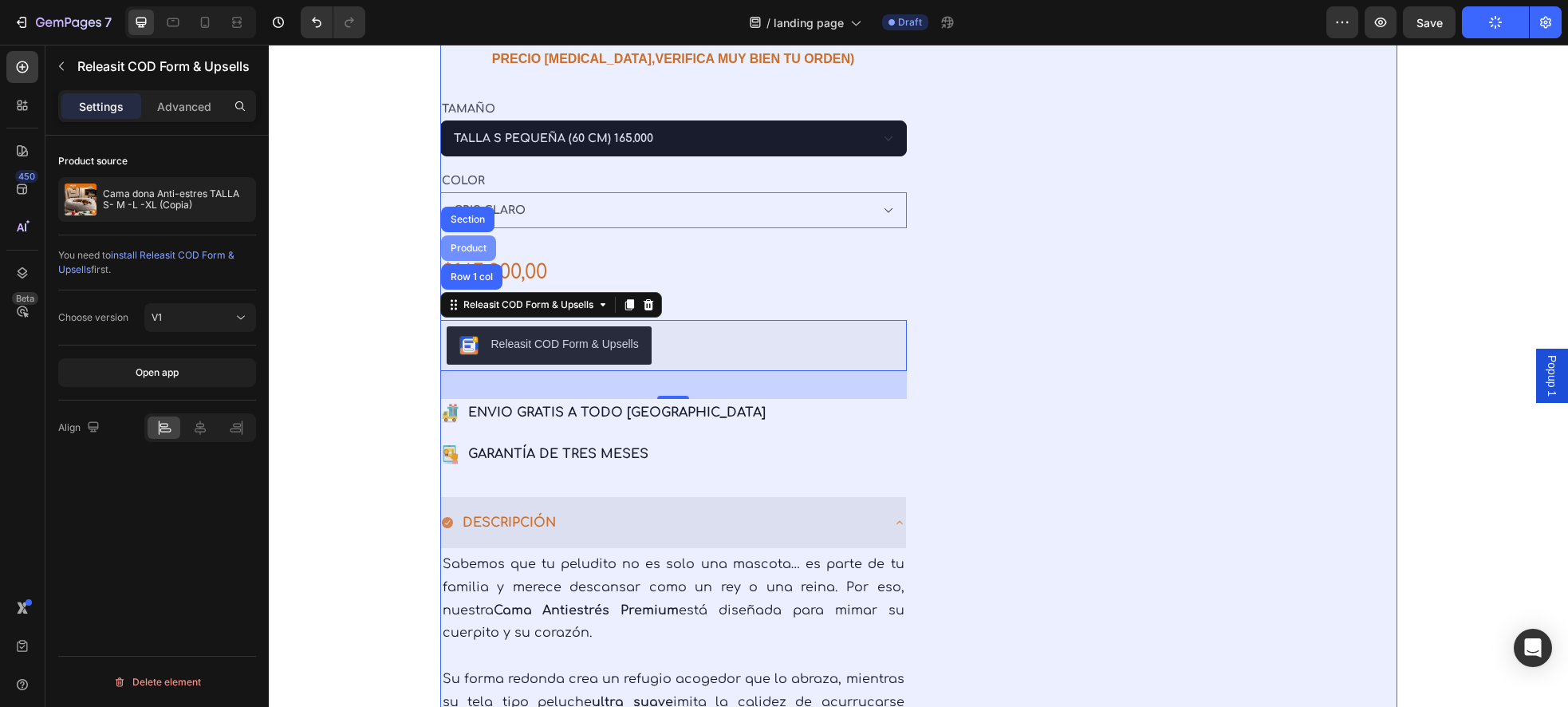
click at [473, 256] on div "Product" at bounding box center [467, 248] width 55 height 25
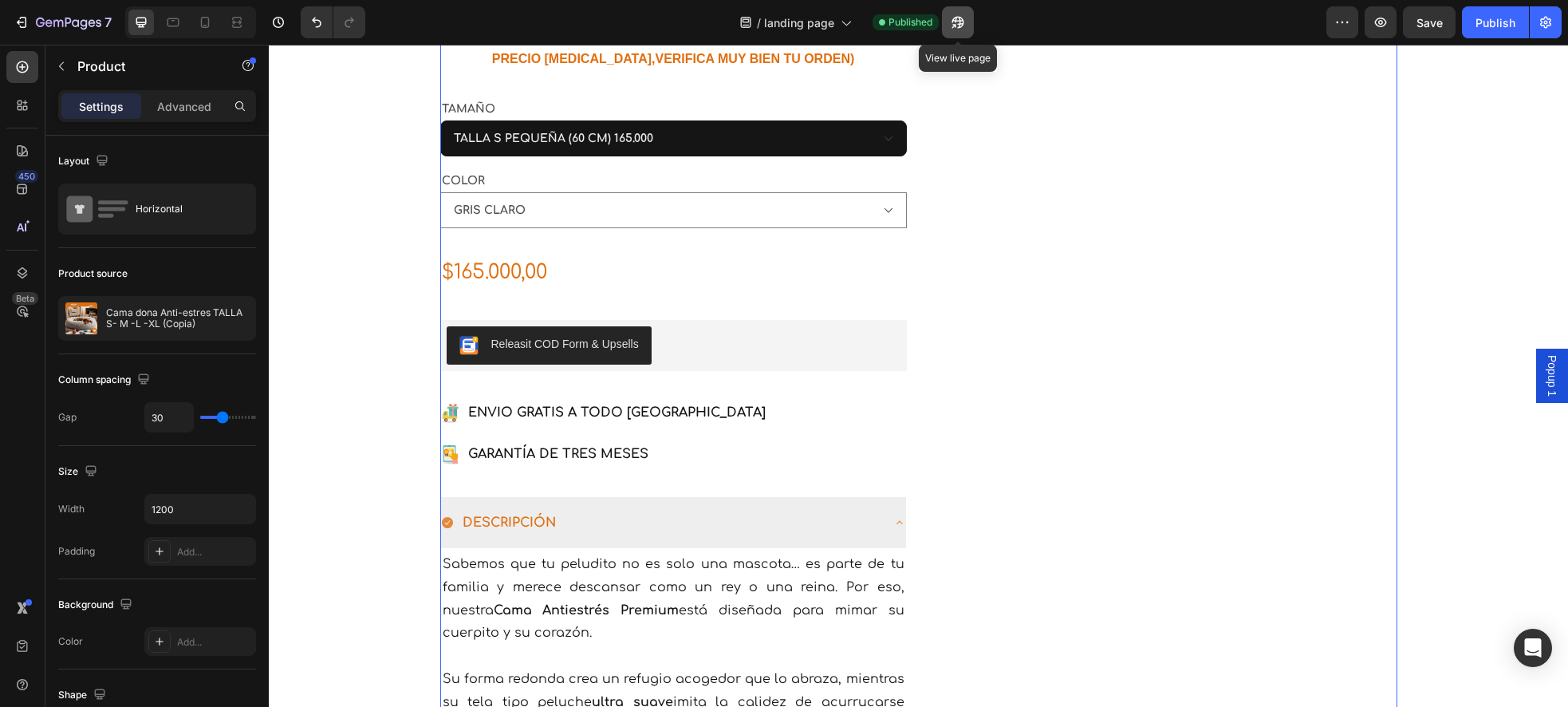
click at [957, 25] on icon "button" at bounding box center [958, 22] width 16 height 16
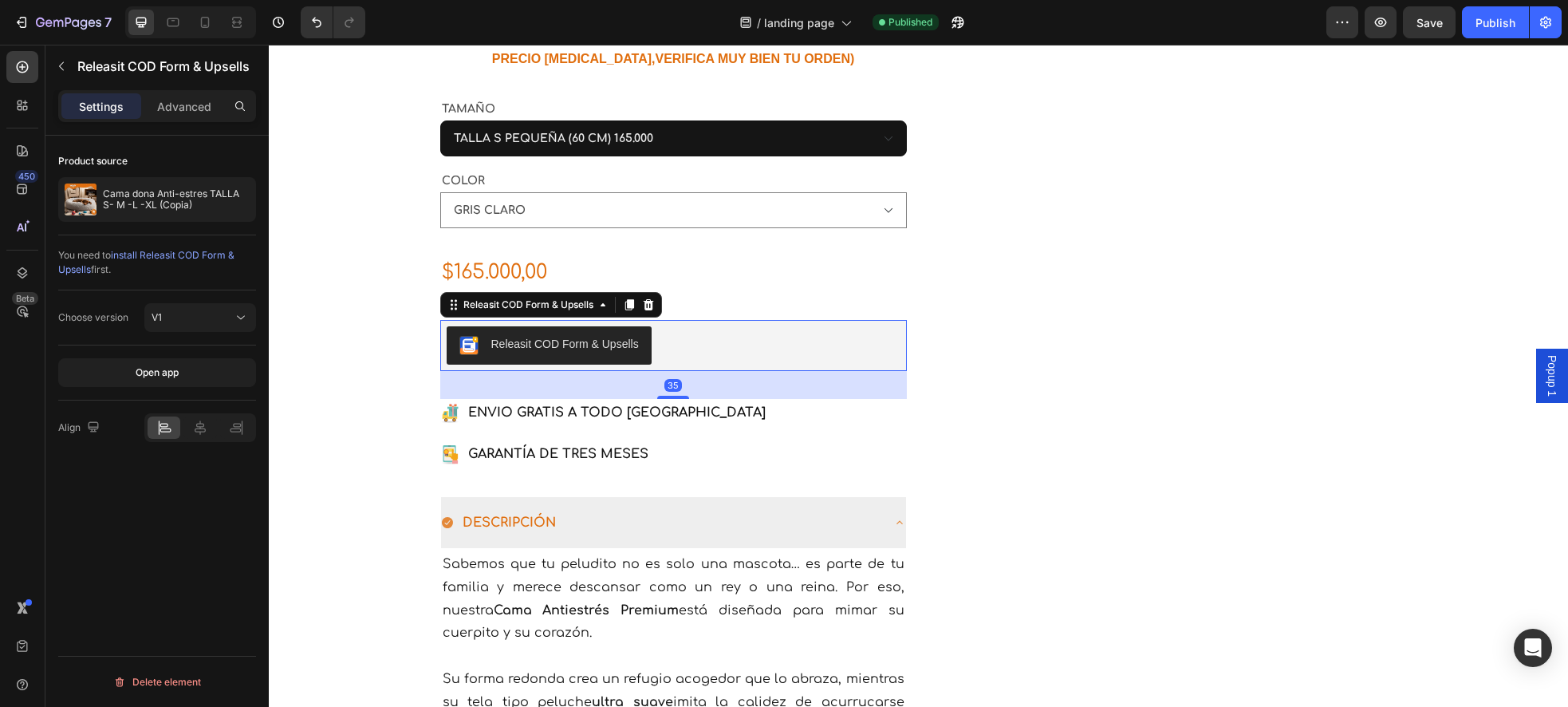
drag, startPoint x: 733, startPoint y: 344, endPoint x: 410, endPoint y: 288, distance: 327.8
click at [733, 295] on div "Releasit COD Form & Upsells" at bounding box center [673, 345] width 454 height 39
click at [28, 108] on icon at bounding box center [22, 106] width 16 height 16
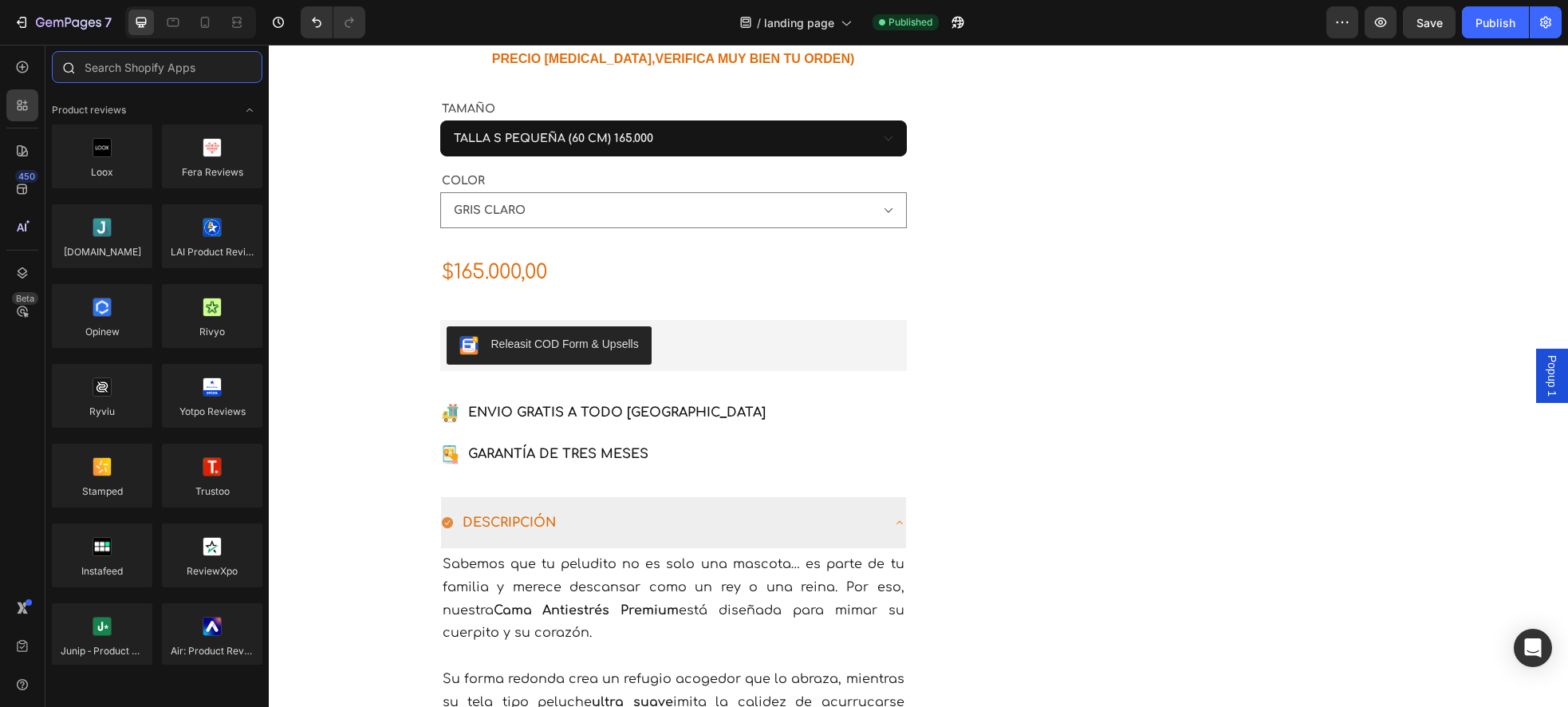
click at [128, 79] on input "text" at bounding box center [157, 67] width 210 height 32
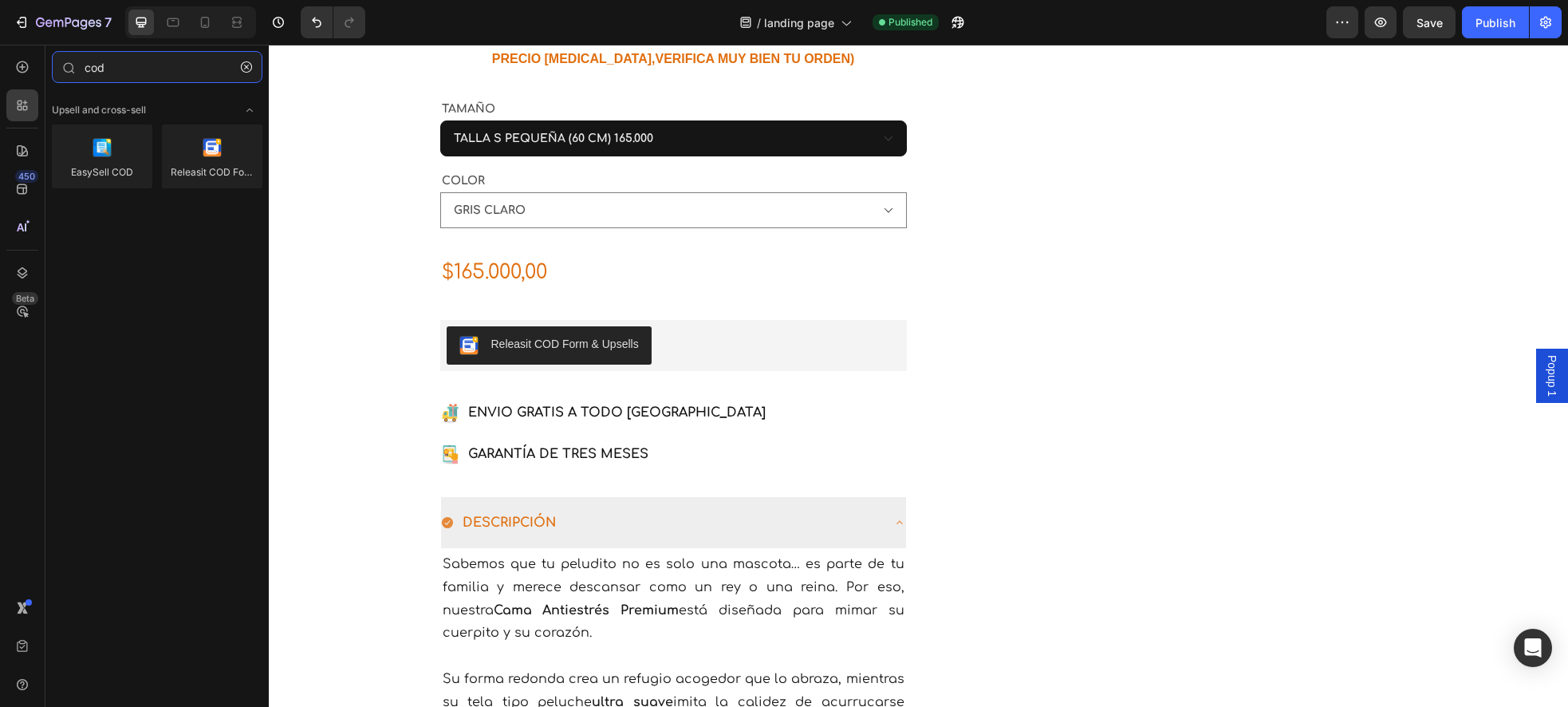
type input "cod"
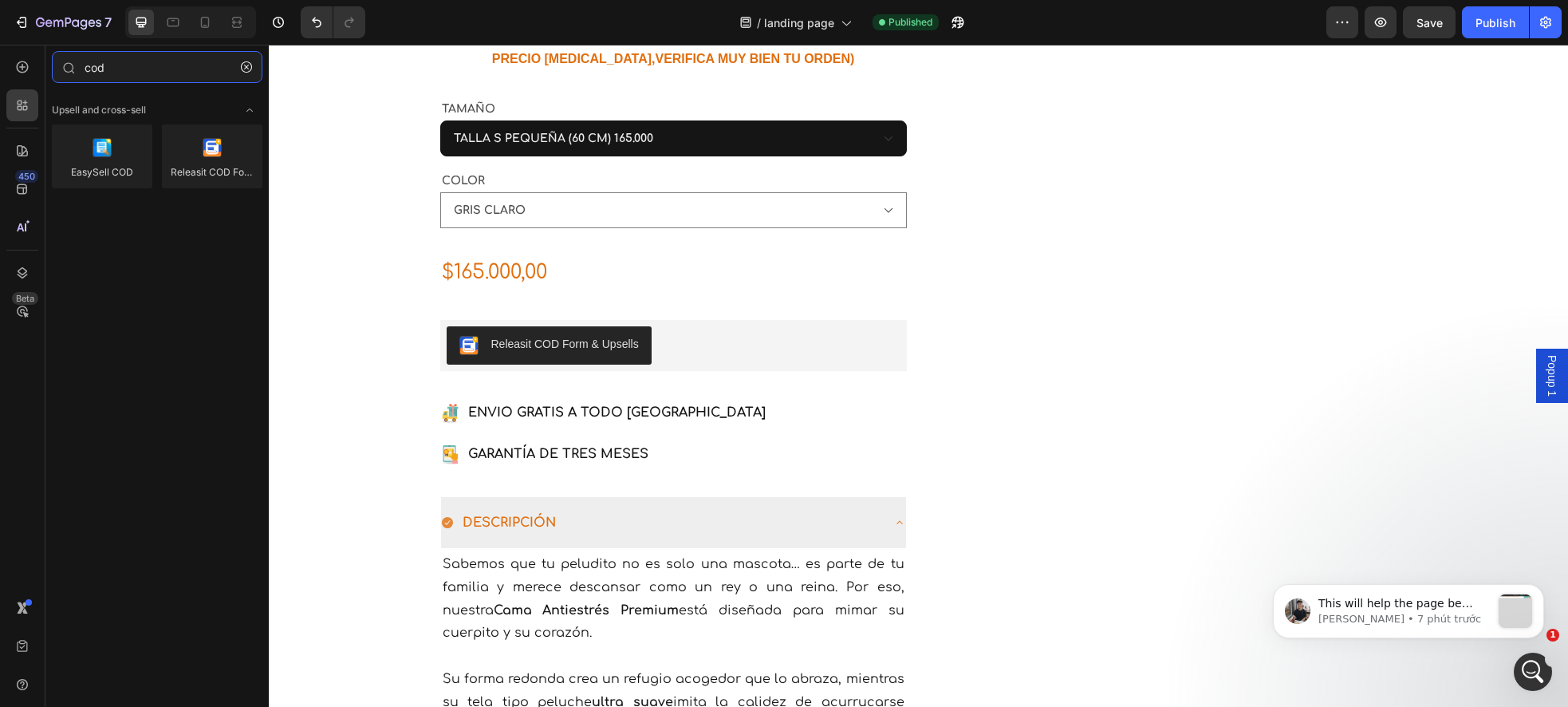
scroll to position [0, 0]
